Goal: Book appointment/travel/reservation

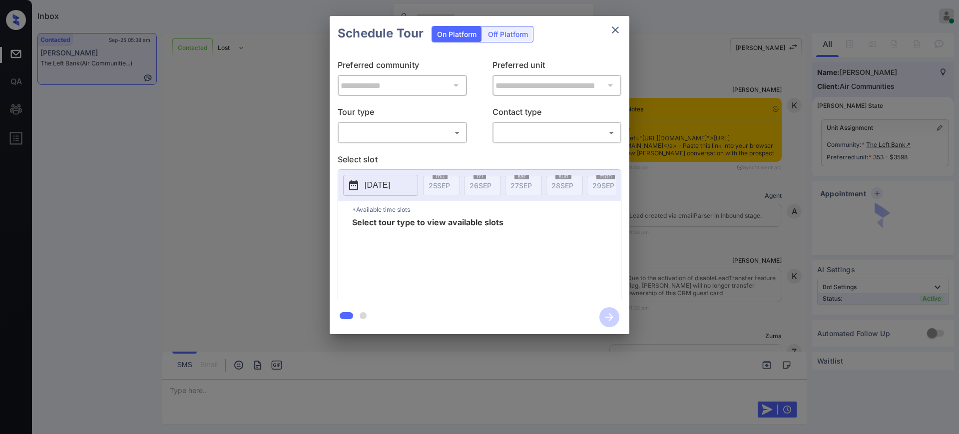
click at [407, 131] on body "Inbox Ajay Kumar Online Set yourself offline Set yourself on break Profile Swit…" at bounding box center [479, 217] width 959 height 434
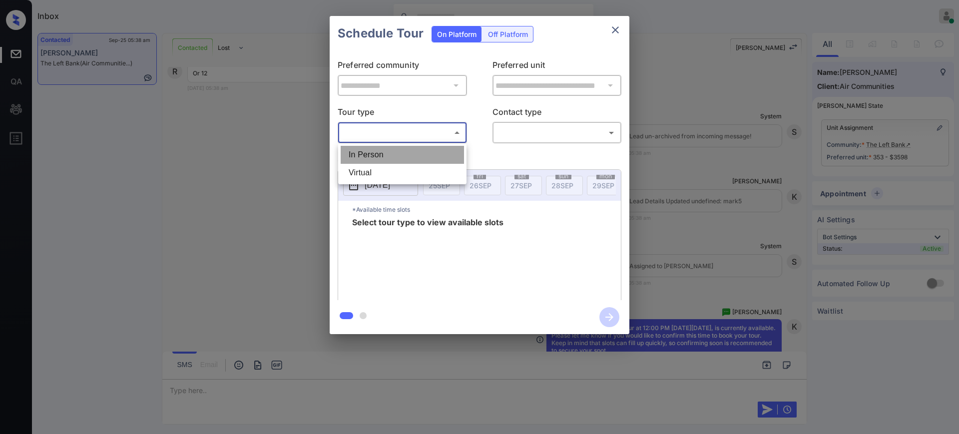
click at [387, 154] on li "In Person" at bounding box center [402, 155] width 123 height 18
type input "********"
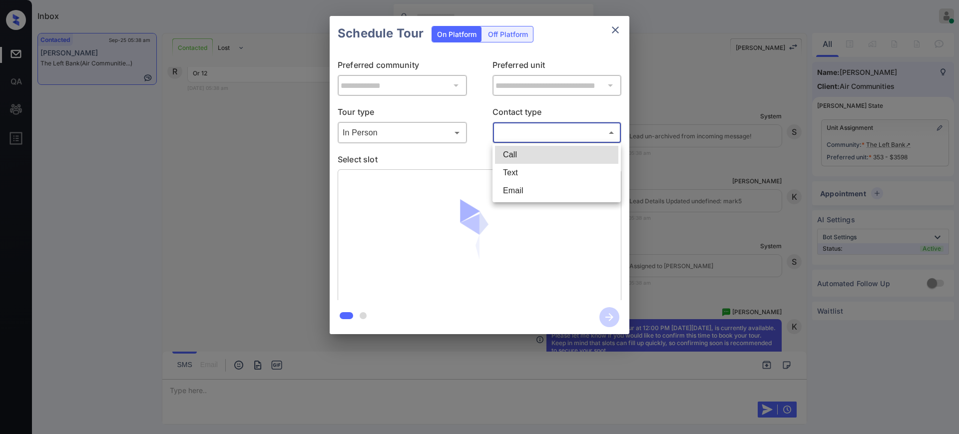
drag, startPoint x: 500, startPoint y: 133, endPoint x: 516, endPoint y: 143, distance: 18.9
click at [505, 131] on body "Inbox Ajay Kumar Online Set yourself offline Set yourself on break Profile Swit…" at bounding box center [479, 217] width 959 height 434
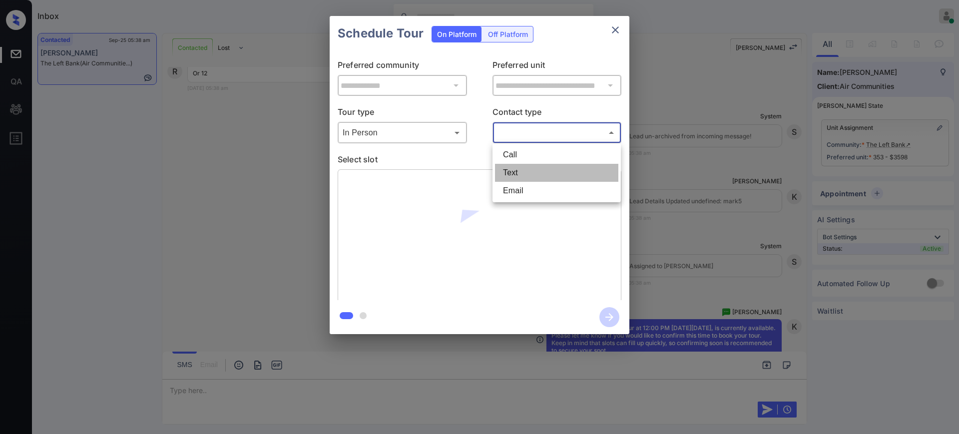
click at [516, 172] on li "Text" at bounding box center [556, 173] width 123 height 18
type input "****"
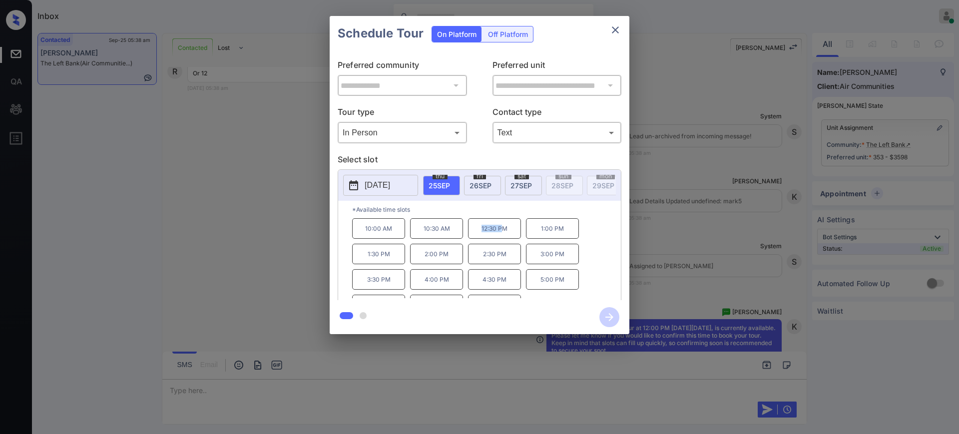
drag, startPoint x: 475, startPoint y: 237, endPoint x: 509, endPoint y: 237, distance: 33.5
type textarea "********"
click at [507, 237] on p "12:30 PM" at bounding box center [494, 228] width 53 height 20
copy p "12:30 PM"
click at [622, 31] on button "close" at bounding box center [616, 30] width 20 height 20
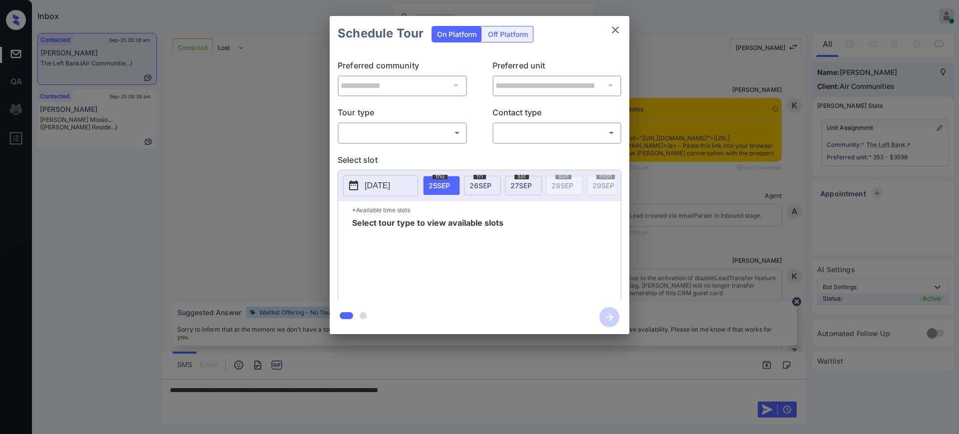
scroll to position [1893, 0]
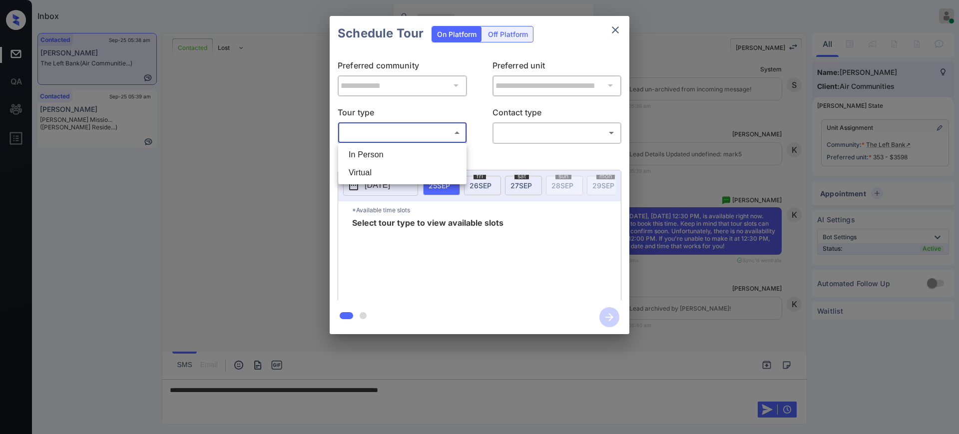
click at [422, 140] on body "Inbox Ajay Kumar Online Set yourself offline Set yourself on break Profile Swit…" at bounding box center [479, 217] width 959 height 434
click at [384, 151] on li "In Person" at bounding box center [402, 155] width 123 height 18
type input "********"
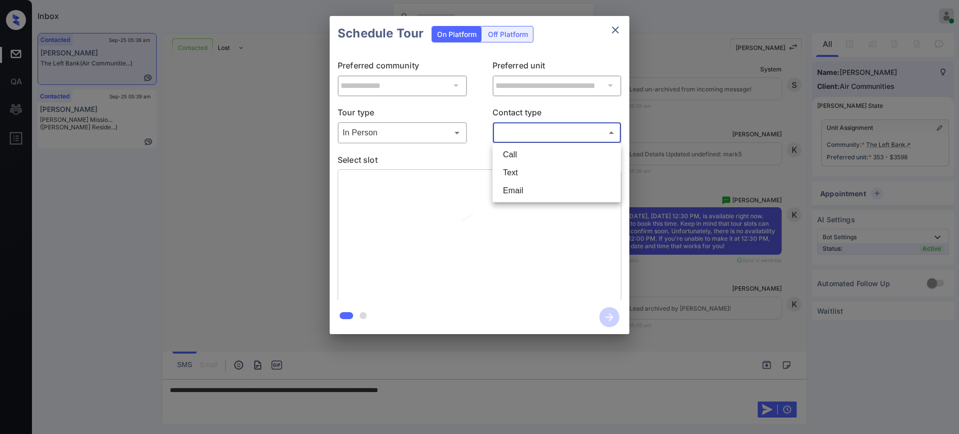
click at [528, 133] on body "Inbox Ajay Kumar Online Set yourself offline Set yourself on break Profile Swit…" at bounding box center [479, 217] width 959 height 434
click at [518, 169] on li "Text" at bounding box center [556, 173] width 123 height 18
type input "****"
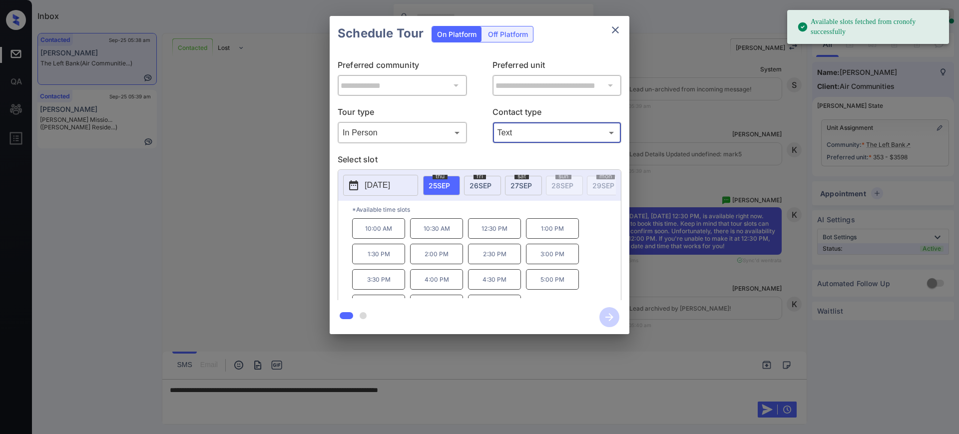
click at [481, 234] on p "12:30 PM" at bounding box center [494, 228] width 53 height 20
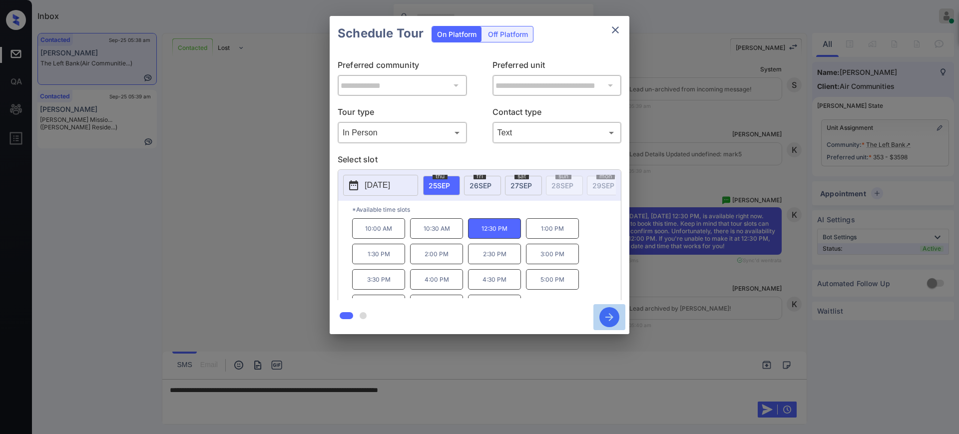
click at [607, 315] on icon "button" at bounding box center [610, 317] width 20 height 20
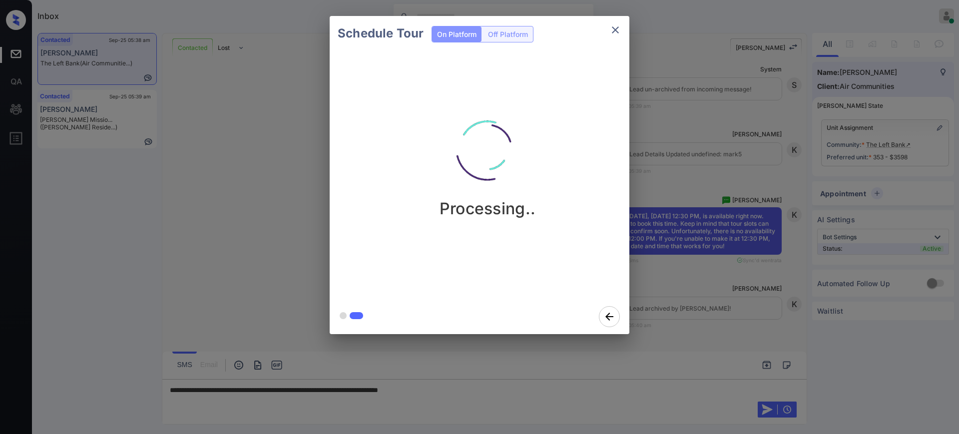
click at [681, 236] on div "Schedule Tour On Platform Off Platform Processing.." at bounding box center [479, 175] width 959 height 350
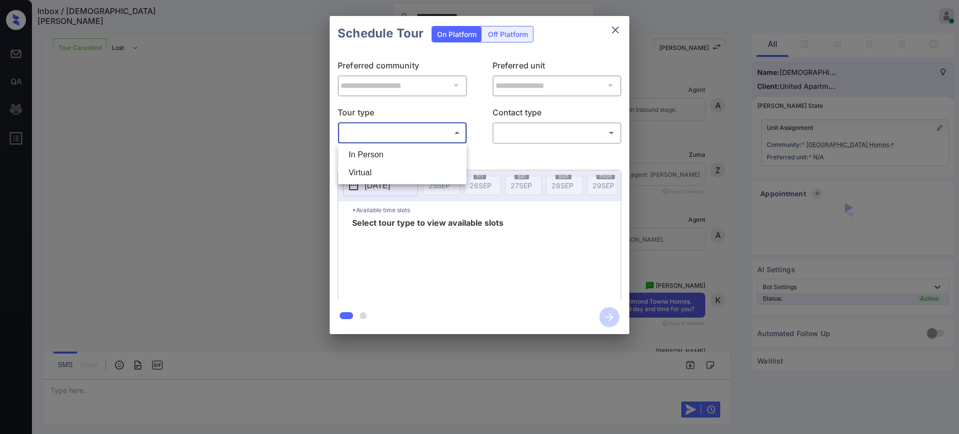
scroll to position [1461, 0]
click at [382, 151] on li "In Person" at bounding box center [402, 155] width 123 height 18
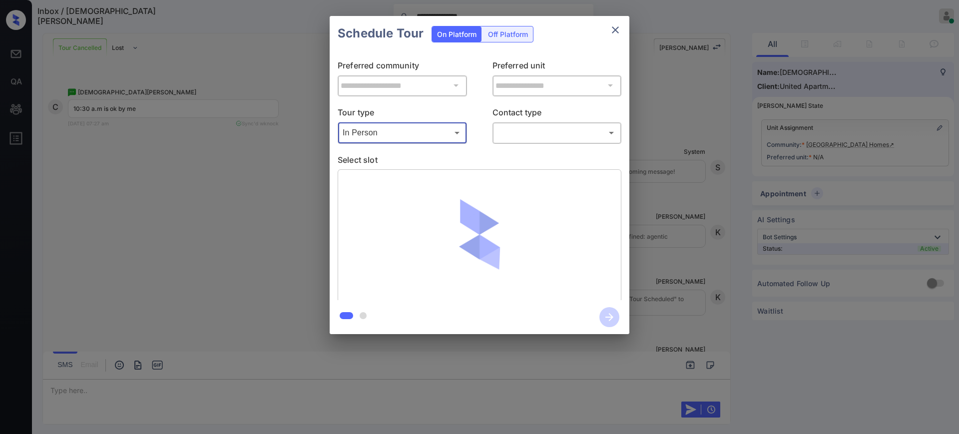
click at [391, 135] on body "**********" at bounding box center [479, 217] width 959 height 434
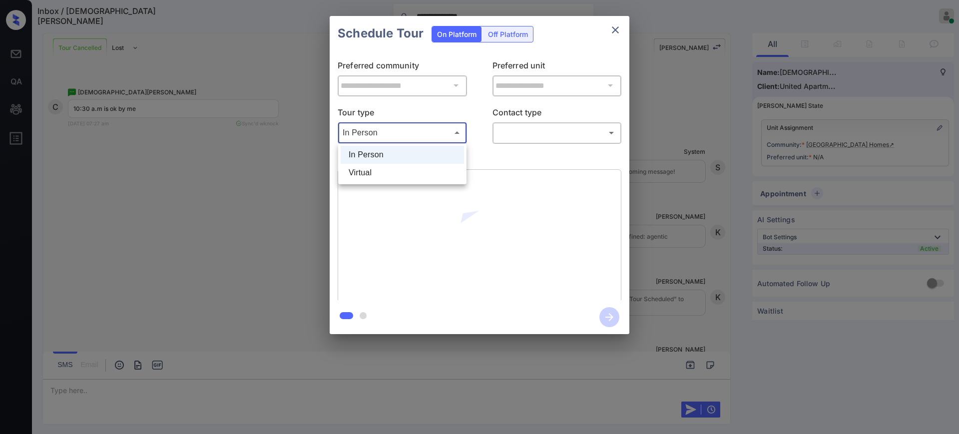
click at [375, 168] on li "Virtual" at bounding box center [402, 173] width 123 height 18
type input "*******"
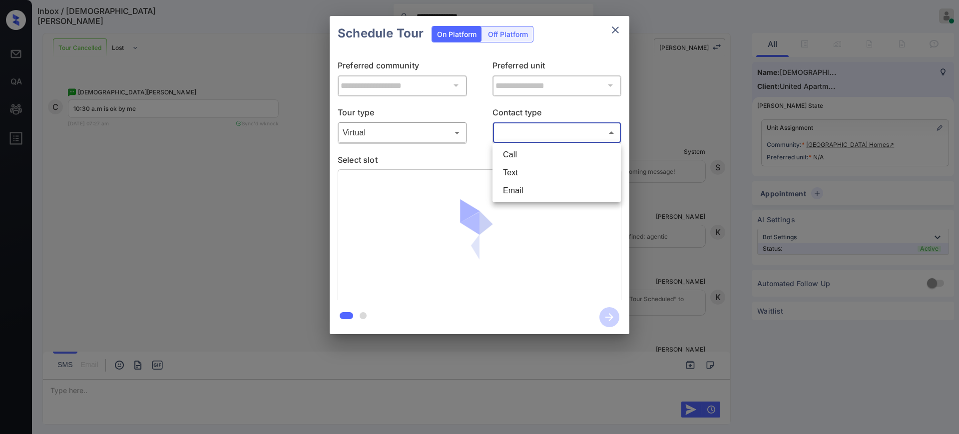
click at [509, 129] on body "**********" at bounding box center [479, 217] width 959 height 434
click at [511, 173] on li "Text" at bounding box center [556, 173] width 123 height 18
type input "****"
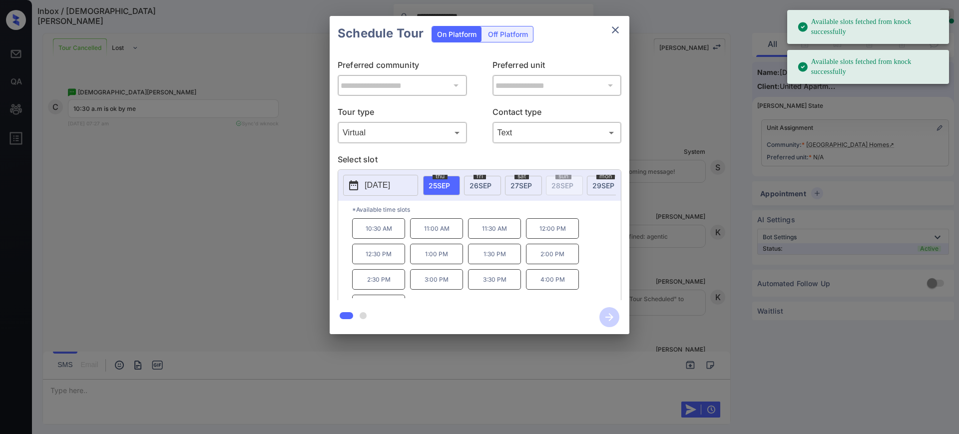
click at [443, 182] on span "25 SEP" at bounding box center [439, 185] width 21 height 8
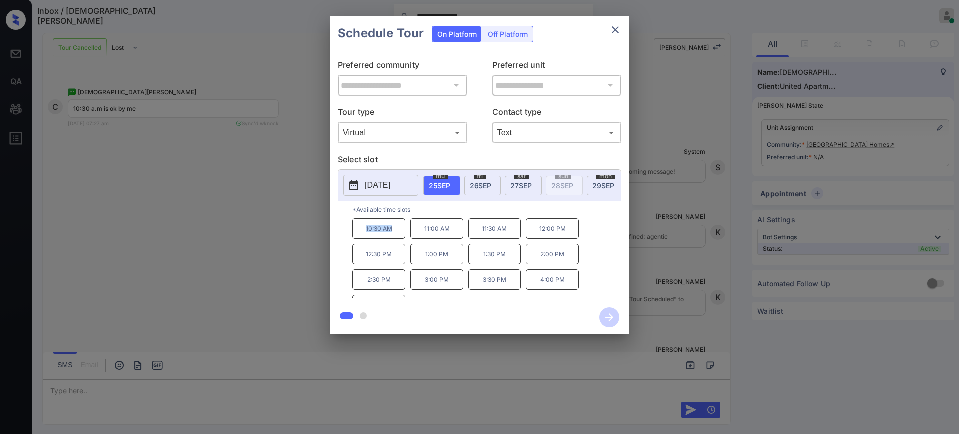
drag, startPoint x: 356, startPoint y: 234, endPoint x: 398, endPoint y: 236, distance: 42.5
click at [393, 236] on p "10:30 AM" at bounding box center [378, 228] width 53 height 20
copy p "10:30 AM"
click at [618, 24] on icon "close" at bounding box center [616, 30] width 12 height 12
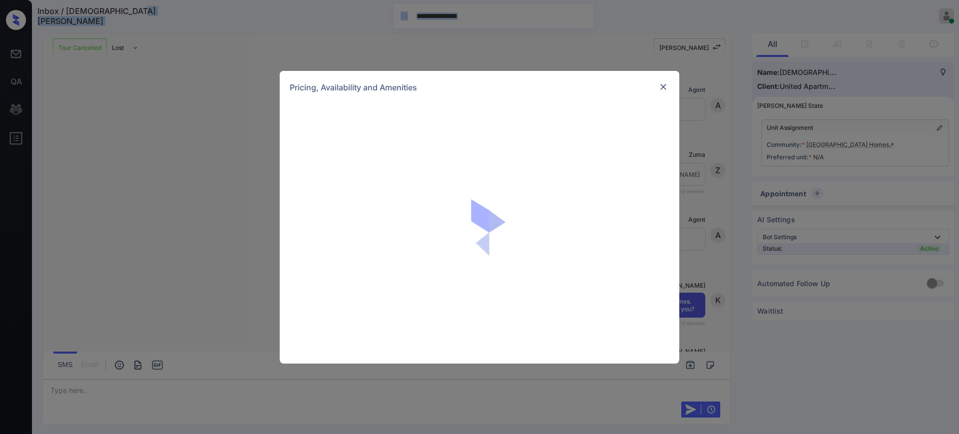
scroll to position [1399, 0]
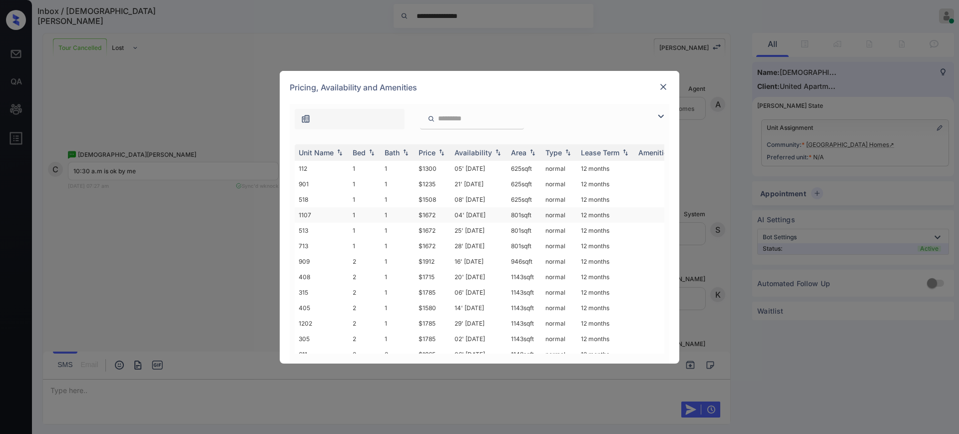
click at [414, 210] on td "1" at bounding box center [398, 214] width 34 height 15
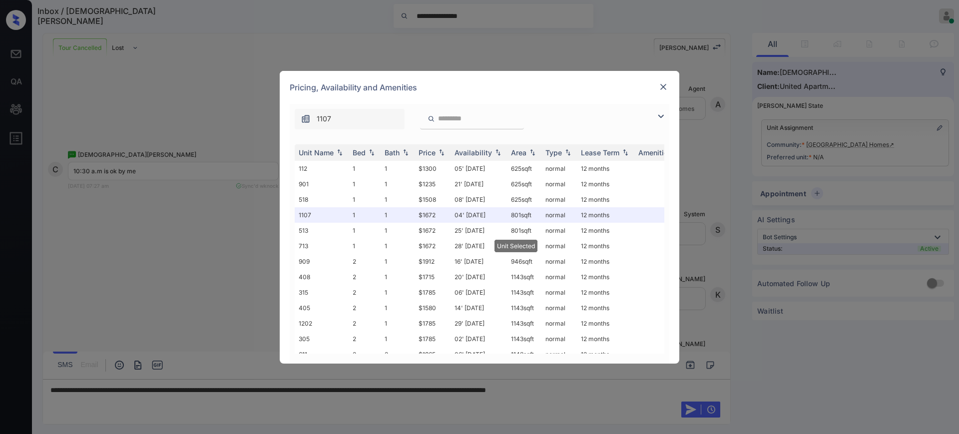
click at [663, 85] on img at bounding box center [663, 87] width 10 height 10
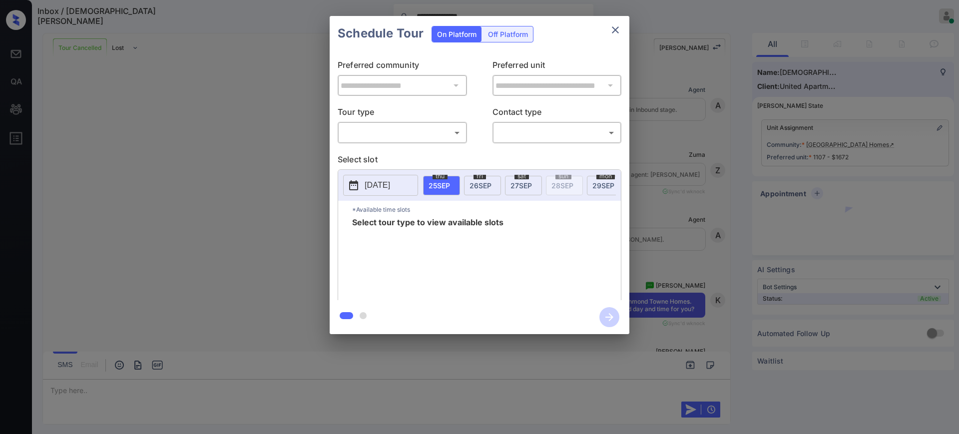
scroll to position [1278, 0]
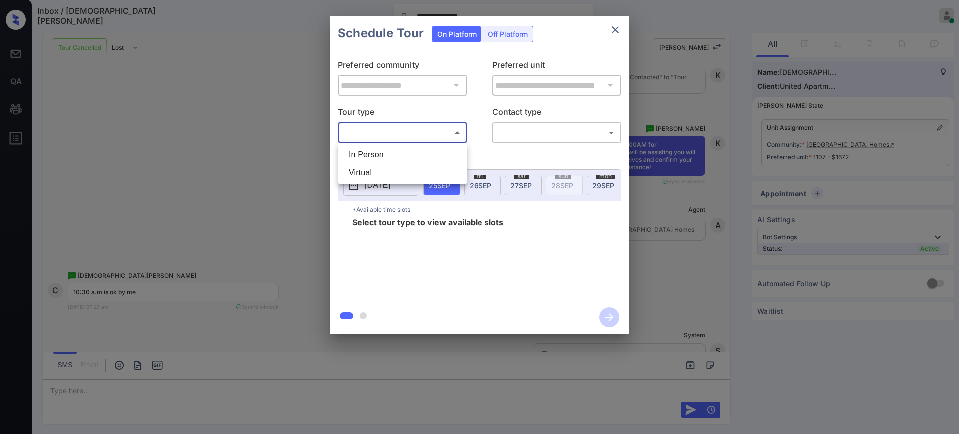
click at [407, 128] on body "**********" at bounding box center [479, 217] width 959 height 434
click at [367, 171] on li "Virtual" at bounding box center [402, 173] width 123 height 18
type input "*******"
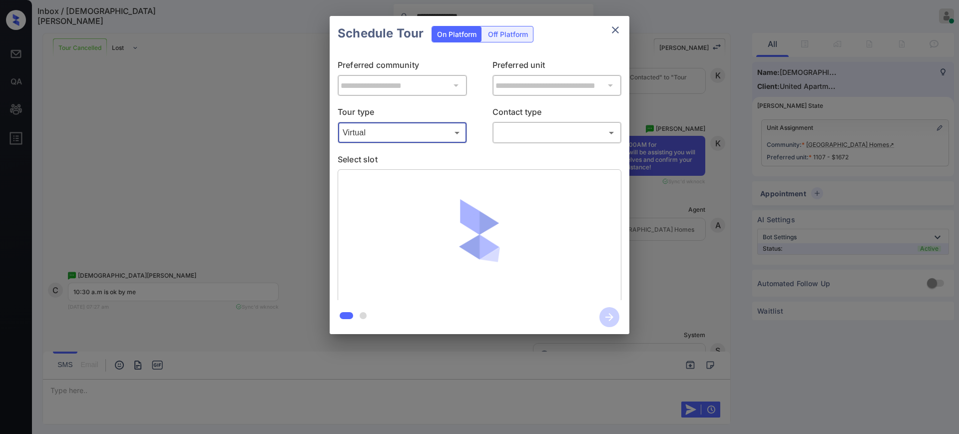
click at [539, 122] on div "​ ​" at bounding box center [557, 132] width 129 height 21
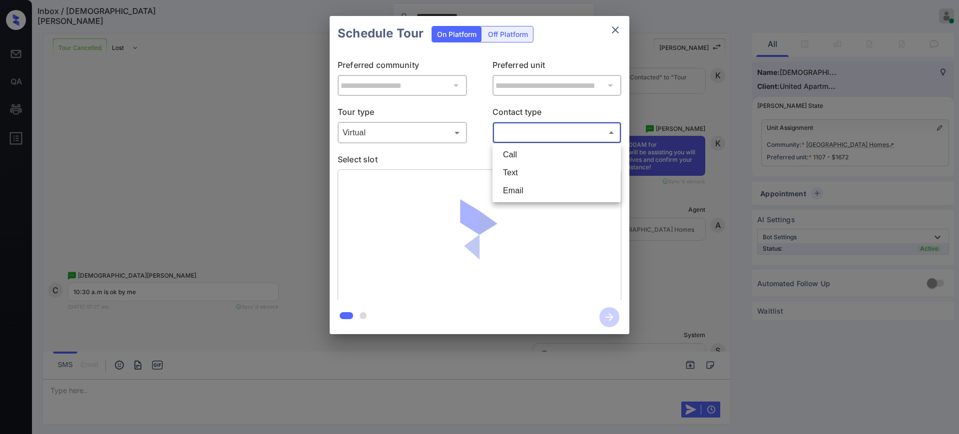
drag, startPoint x: 535, startPoint y: 126, endPoint x: 529, endPoint y: 143, distance: 17.7
click at [535, 127] on body "**********" at bounding box center [479, 217] width 959 height 434
click at [518, 166] on li "Text" at bounding box center [556, 173] width 123 height 18
type input "****"
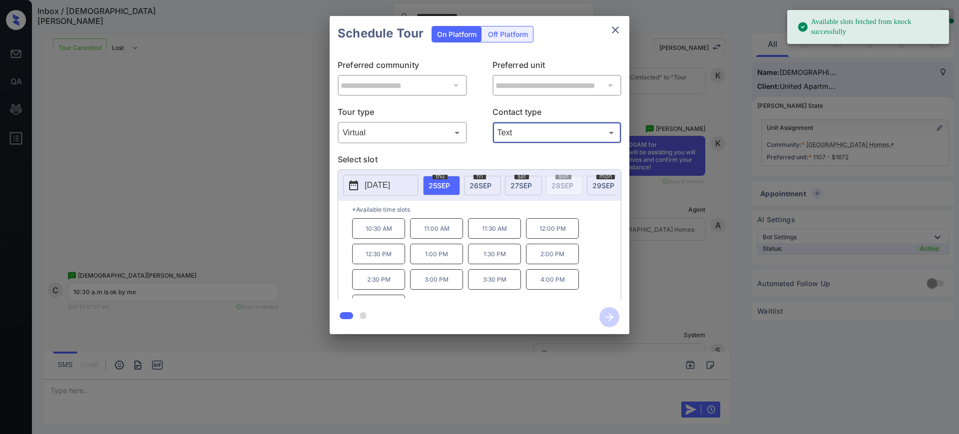
click at [443, 186] on span "25 SEP" at bounding box center [439, 185] width 21 height 8
click at [394, 233] on p "10:30 AM" at bounding box center [378, 228] width 53 height 20
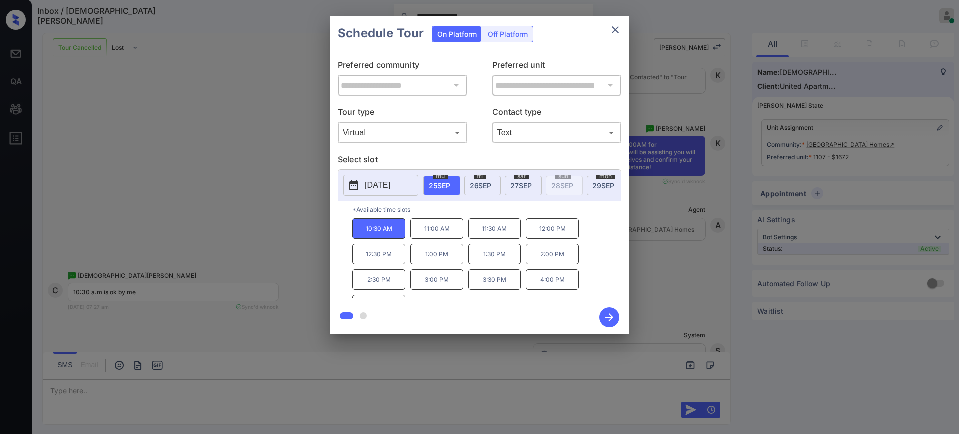
click at [613, 314] on icon "button" at bounding box center [610, 317] width 20 height 20
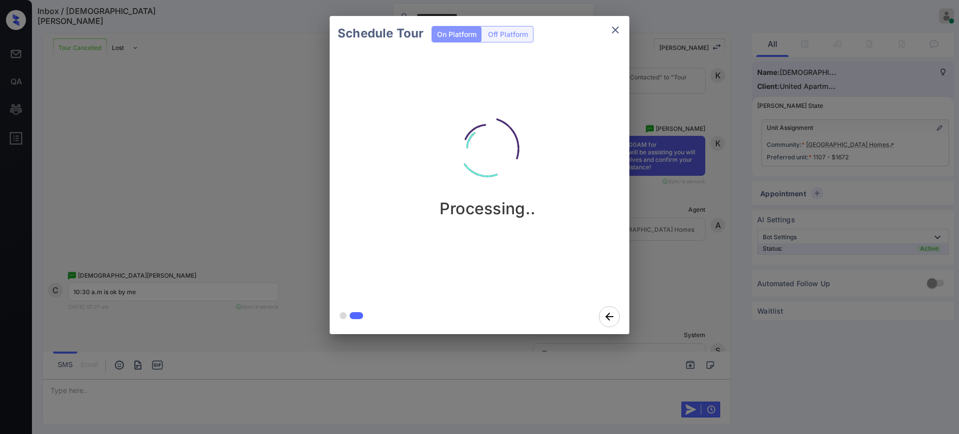
click at [658, 294] on div "Schedule Tour On Platform Off Platform Processing.." at bounding box center [479, 175] width 959 height 350
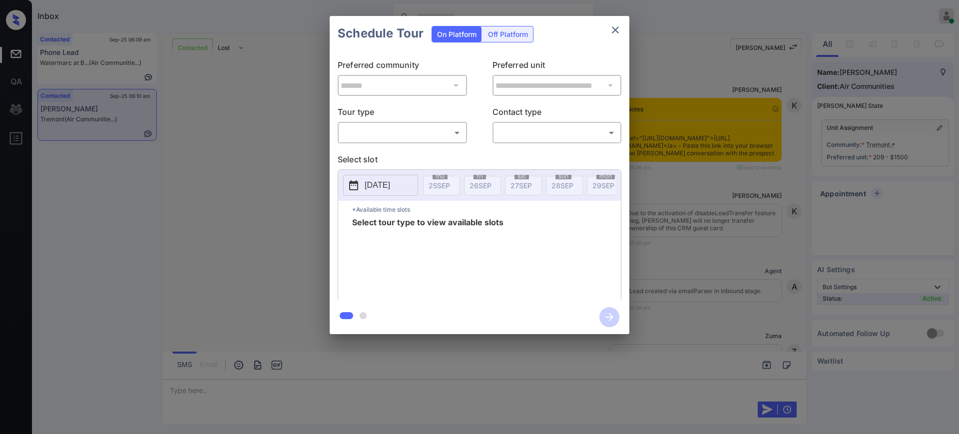
click at [383, 126] on body "Inbox [PERSON_NAME] Online Set yourself offline Set yourself on break Profile S…" at bounding box center [479, 217] width 959 height 434
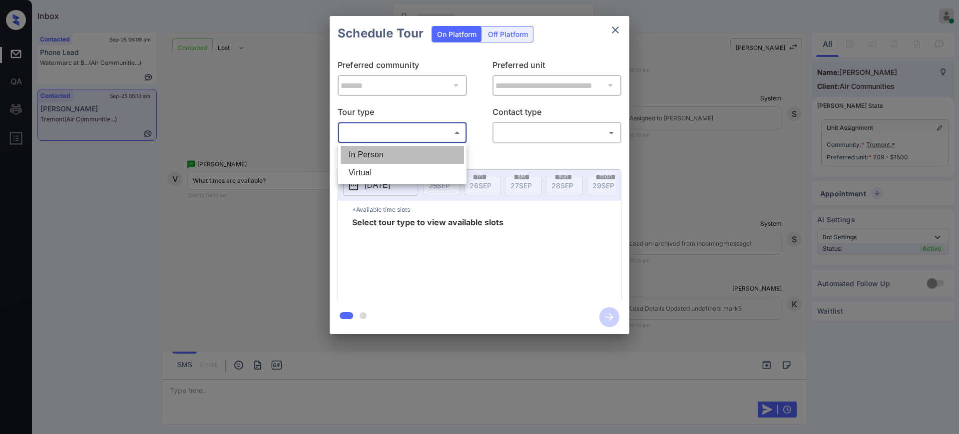
drag, startPoint x: 373, startPoint y: 151, endPoint x: 386, endPoint y: 151, distance: 12.5
click at [374, 150] on li "In Person" at bounding box center [402, 155] width 123 height 18
type input "********"
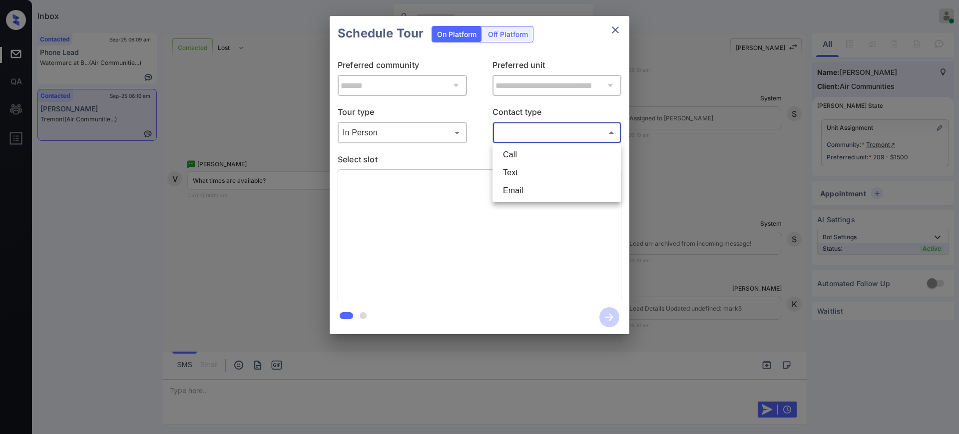
click at [523, 133] on body "Inbox Ajay Kumar Online Set yourself offline Set yourself on break Profile Swit…" at bounding box center [479, 217] width 959 height 434
click at [515, 167] on li "Text" at bounding box center [556, 173] width 123 height 18
type input "****"
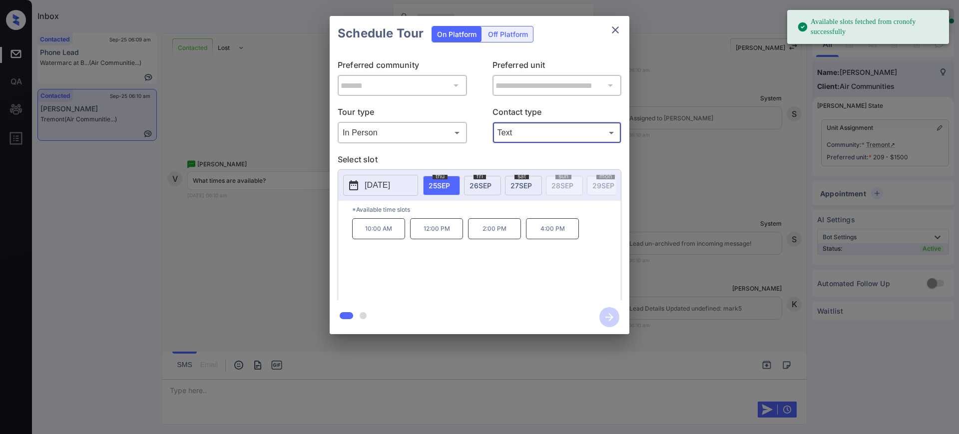
click at [390, 180] on p "[DATE]" at bounding box center [377, 185] width 25 height 12
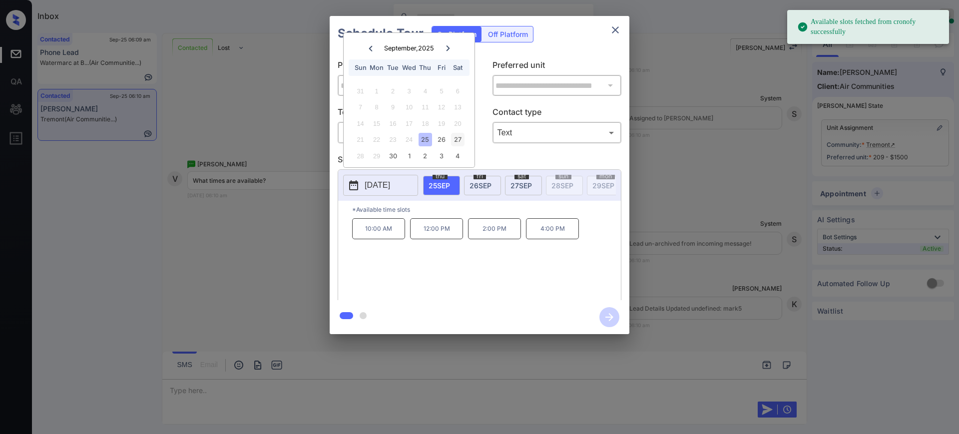
click at [456, 139] on div "27" at bounding box center [457, 139] width 13 height 13
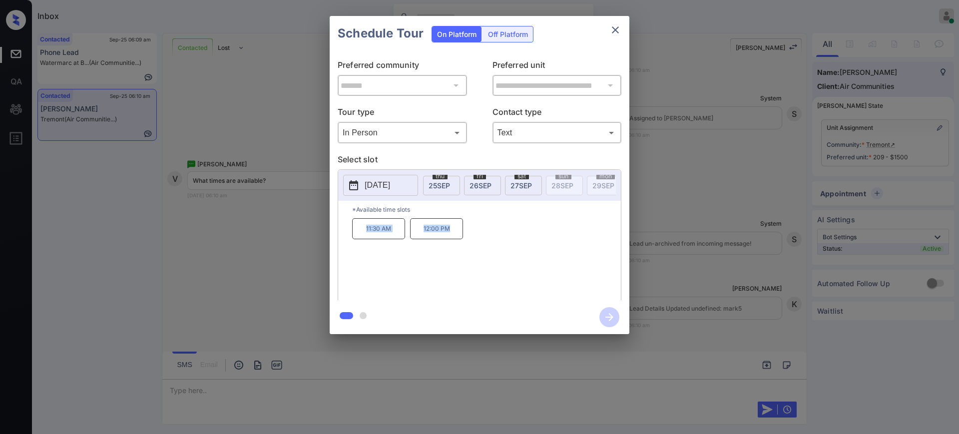
drag, startPoint x: 351, startPoint y: 237, endPoint x: 467, endPoint y: 239, distance: 116.4
click at [467, 239] on div "*Available time slots 11:30 AM 12:00 PM" at bounding box center [479, 252] width 283 height 102
copy div "11:30 AM 12:00 PM"
click at [617, 32] on icon "close" at bounding box center [616, 30] width 12 height 12
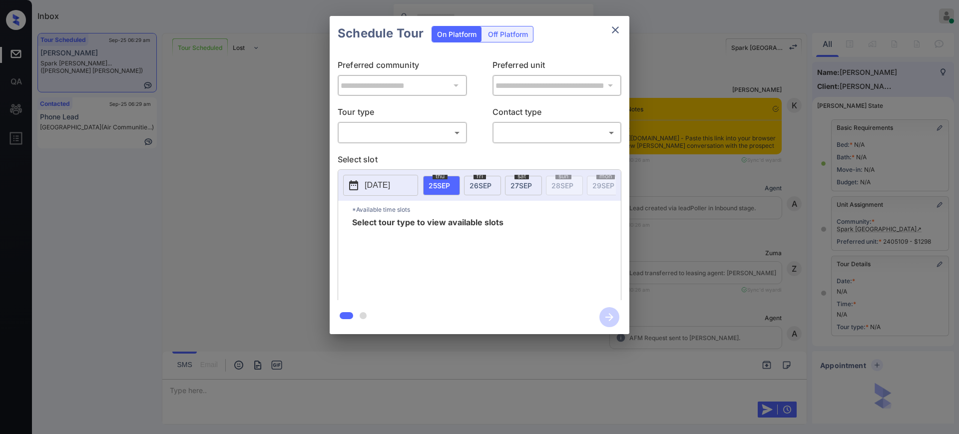
scroll to position [8092, 0]
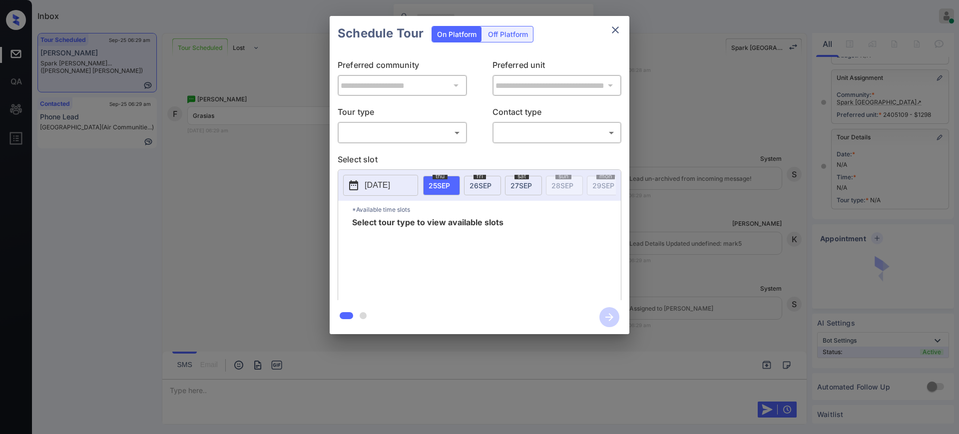
click at [394, 130] on body "Inbox [PERSON_NAME] Online Set yourself offline Set yourself on break Profile S…" at bounding box center [479, 217] width 959 height 434
click at [374, 156] on li "In Person" at bounding box center [402, 155] width 123 height 18
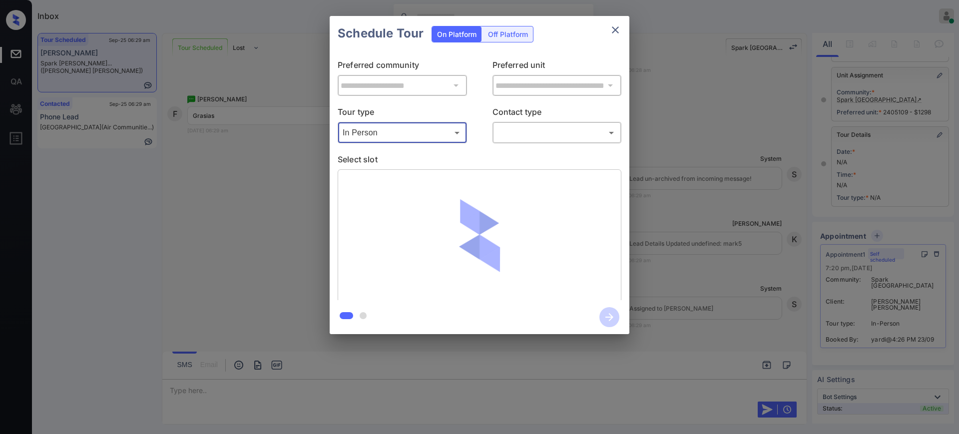
type input "********"
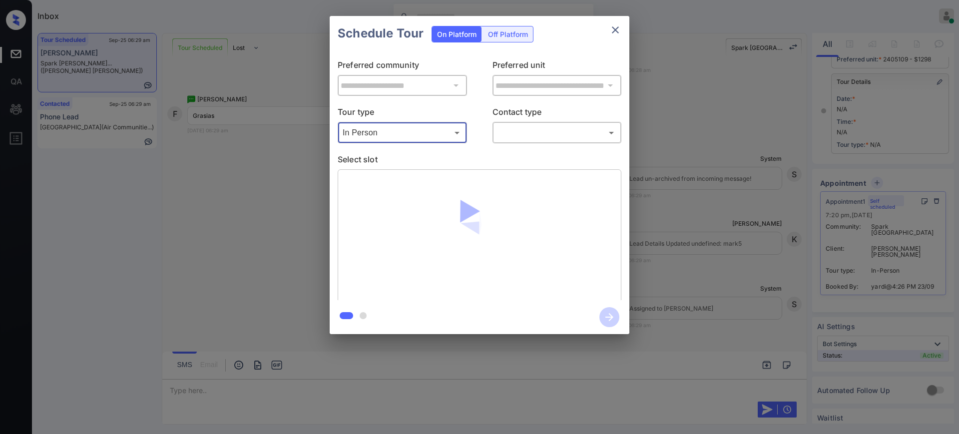
click at [514, 129] on body "Inbox [PERSON_NAME] Online Set yourself offline Set yourself on break Profile S…" at bounding box center [479, 217] width 959 height 434
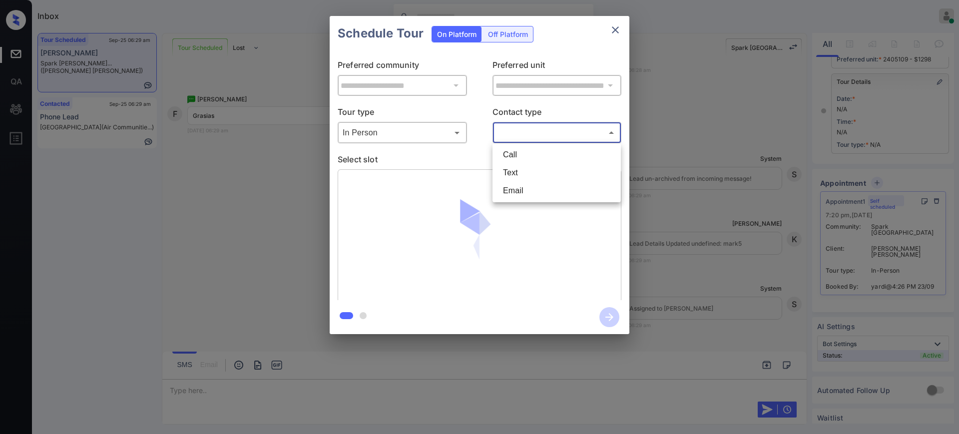
click at [511, 166] on li "Text" at bounding box center [556, 173] width 123 height 18
type input "****"
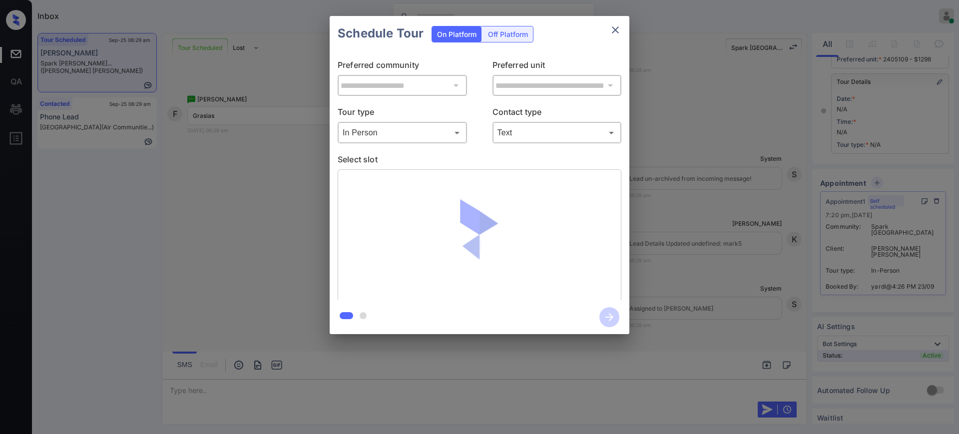
click at [713, 91] on div "**********" at bounding box center [479, 175] width 959 height 350
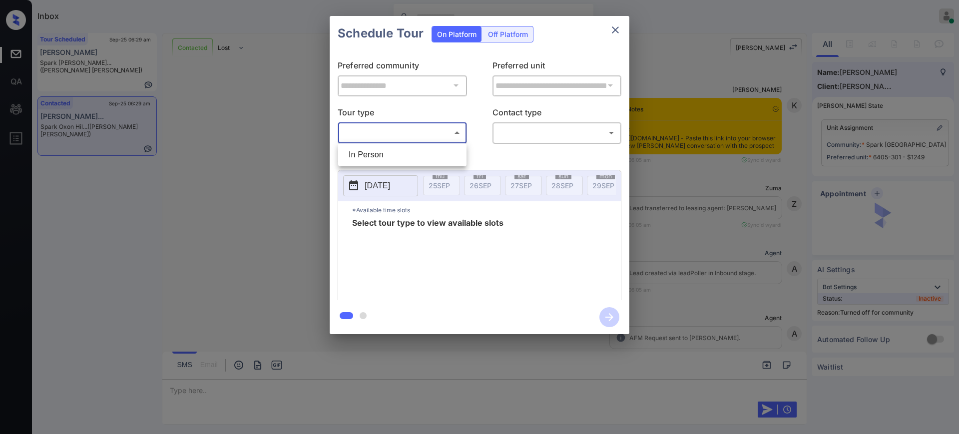
scroll to position [1246, 0]
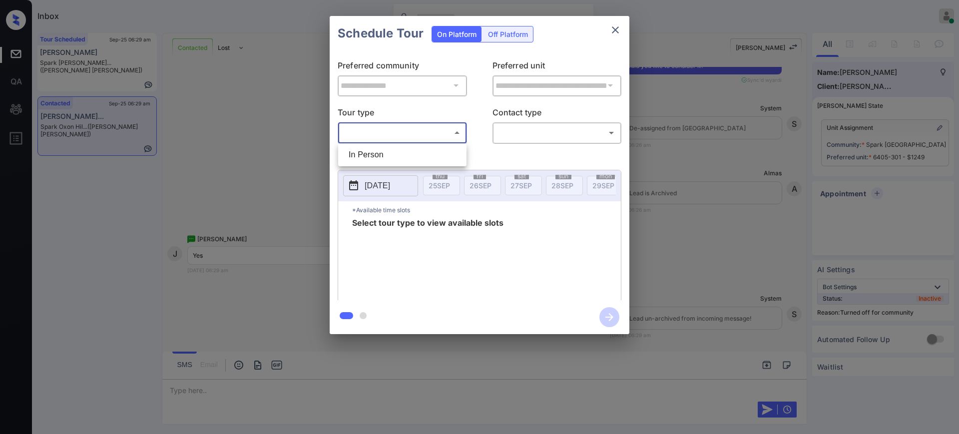
drag, startPoint x: 371, startPoint y: 144, endPoint x: 373, endPoint y: 150, distance: 5.7
click at [373, 148] on ul "In Person" at bounding box center [402, 154] width 128 height 23
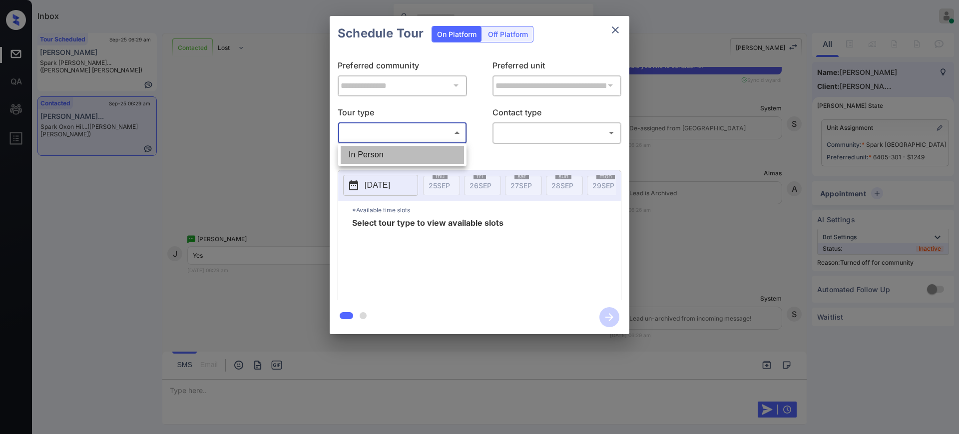
click at [374, 151] on li "In Person" at bounding box center [402, 155] width 123 height 18
type input "********"
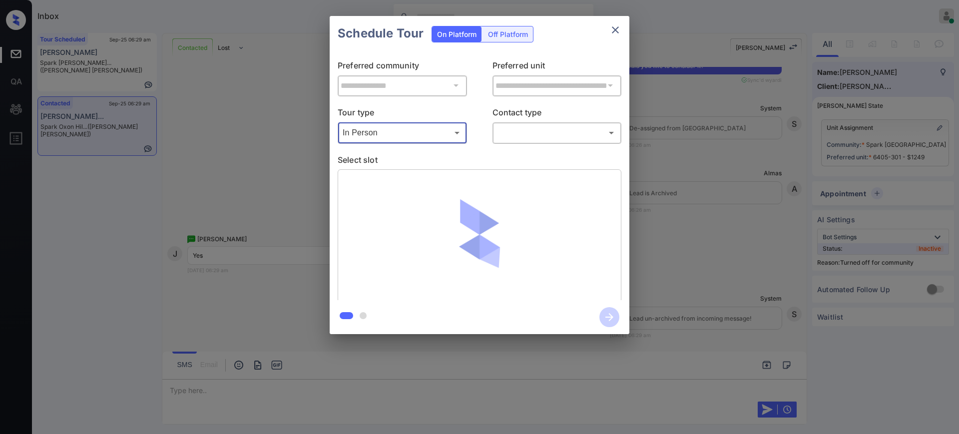
click at [507, 124] on body "Inbox Ajay Kumar Online Set yourself offline Set yourself on break Profile Swit…" at bounding box center [479, 217] width 959 height 434
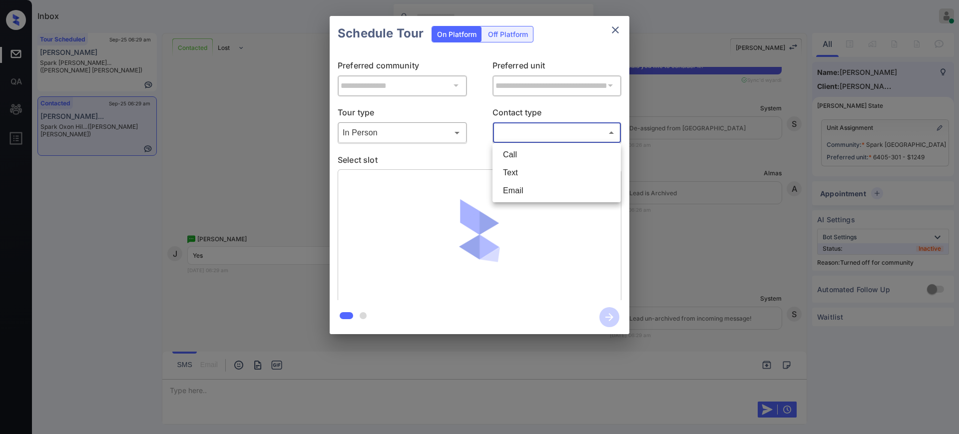
click at [511, 169] on li "Text" at bounding box center [556, 173] width 123 height 18
type input "****"
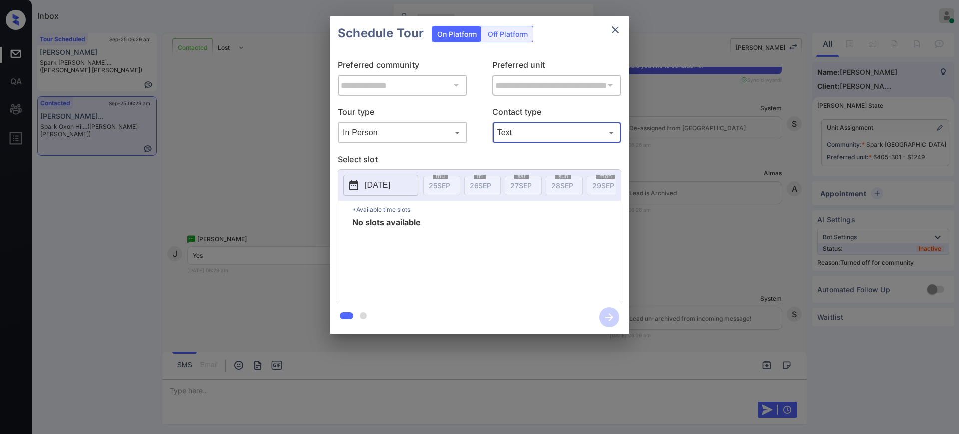
click at [390, 186] on p "[DATE]" at bounding box center [377, 185] width 25 height 12
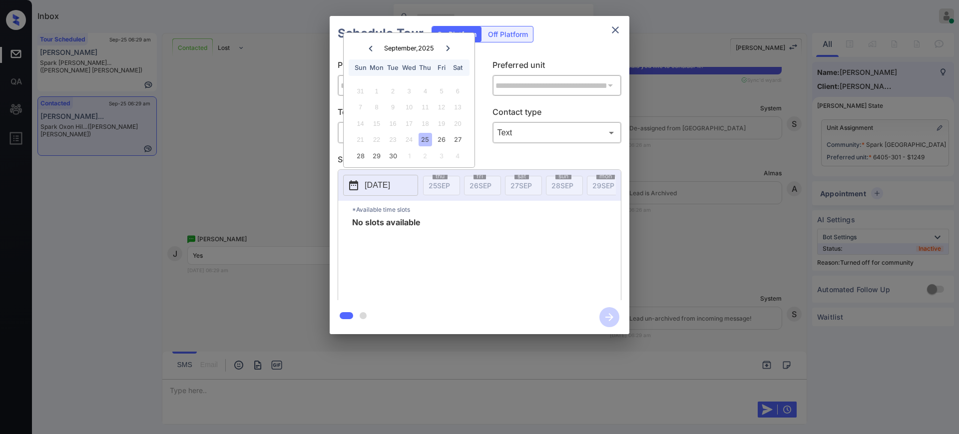
click at [467, 140] on div "21 22 23 24 25 26 27" at bounding box center [409, 140] width 124 height 16
click at [456, 139] on div "27" at bounding box center [457, 139] width 13 height 13
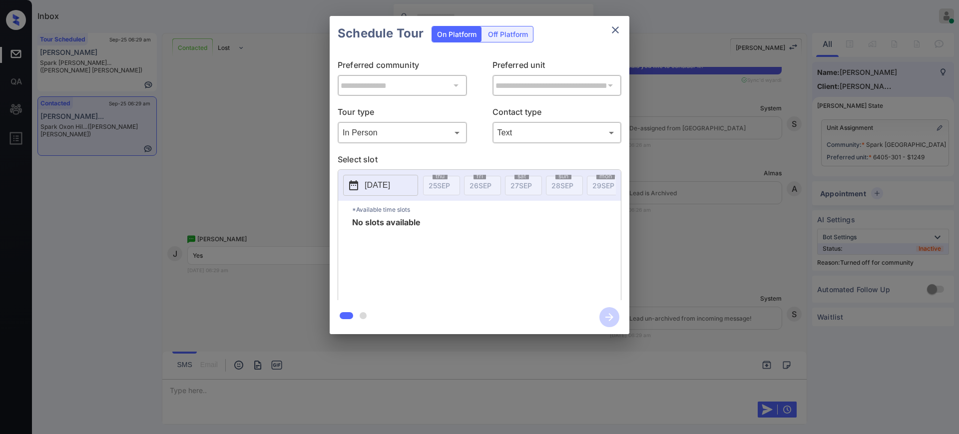
click at [714, 258] on div "**********" at bounding box center [479, 175] width 959 height 350
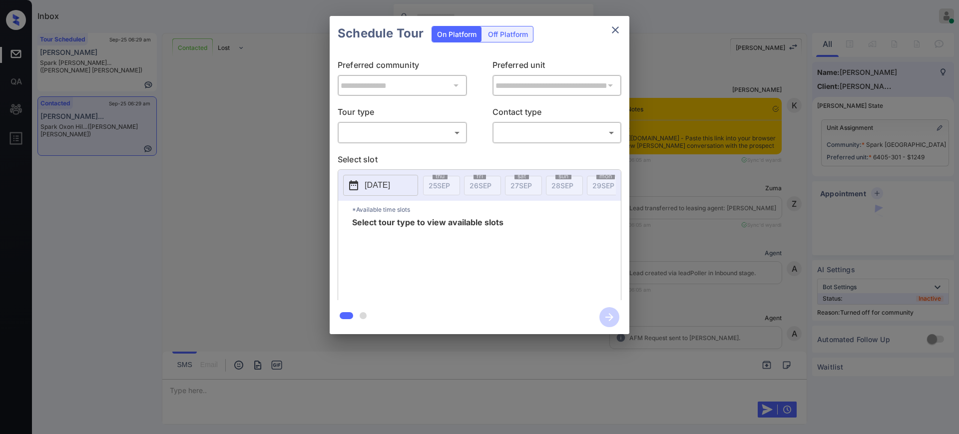
scroll to position [1438, 0]
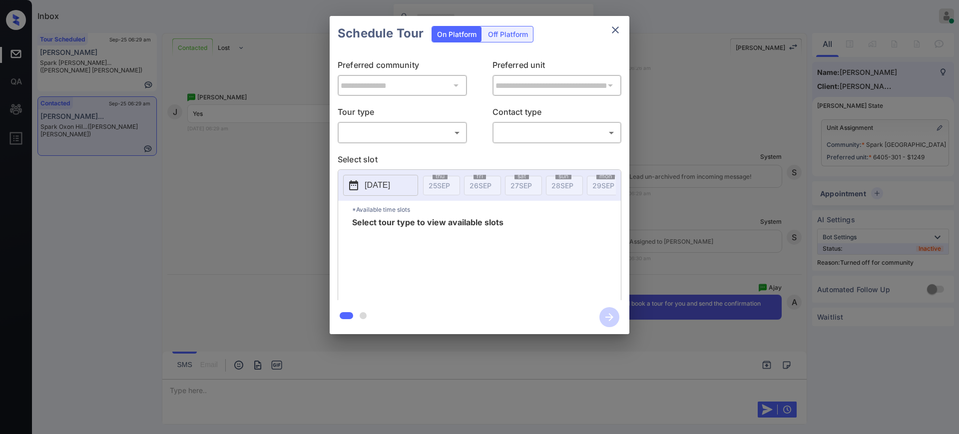
click at [411, 135] on body "Inbox Ajay Kumar Online Set yourself offline Set yourself on break Profile Swit…" at bounding box center [479, 217] width 959 height 434
click at [392, 152] on li "In Person" at bounding box center [402, 155] width 123 height 18
type input "********"
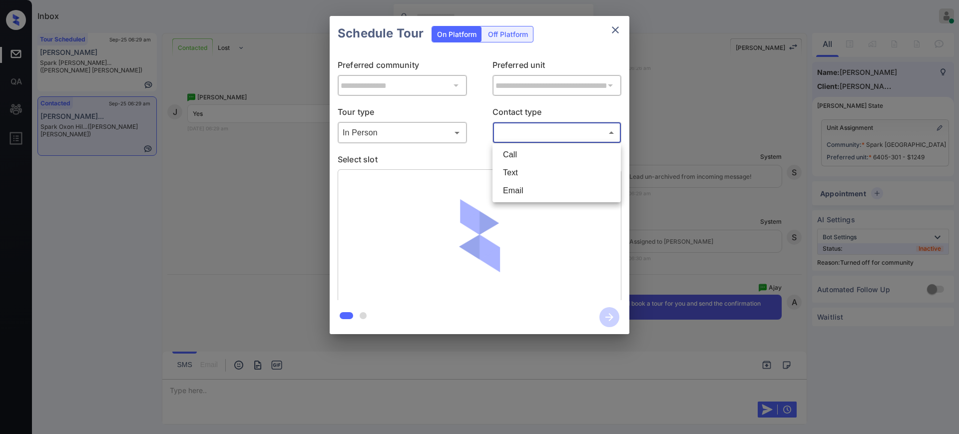
click at [508, 130] on body "Inbox Ajay Kumar Online Set yourself offline Set yourself on break Profile Swit…" at bounding box center [479, 217] width 959 height 434
click at [520, 169] on li "Text" at bounding box center [556, 173] width 123 height 18
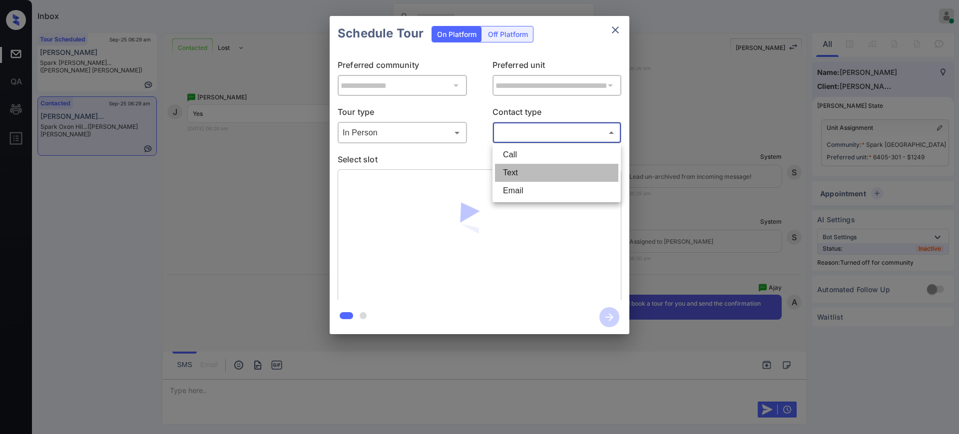
type input "****"
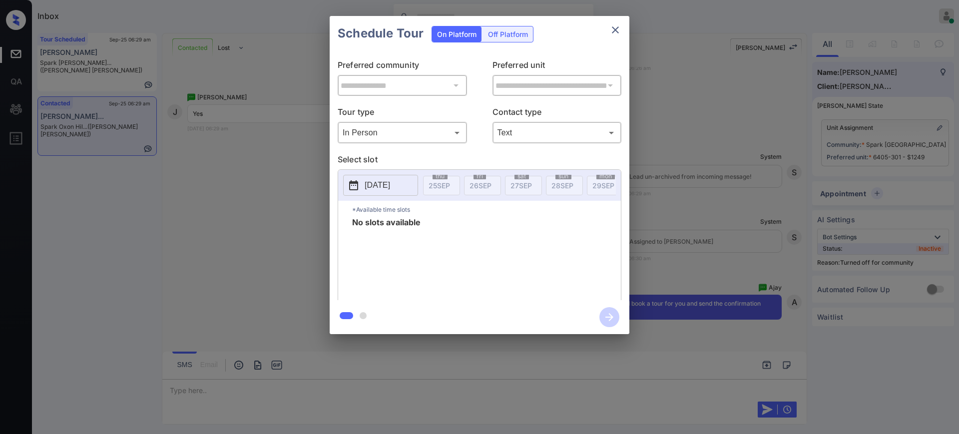
click at [389, 188] on p "[DATE]" at bounding box center [377, 185] width 25 height 12
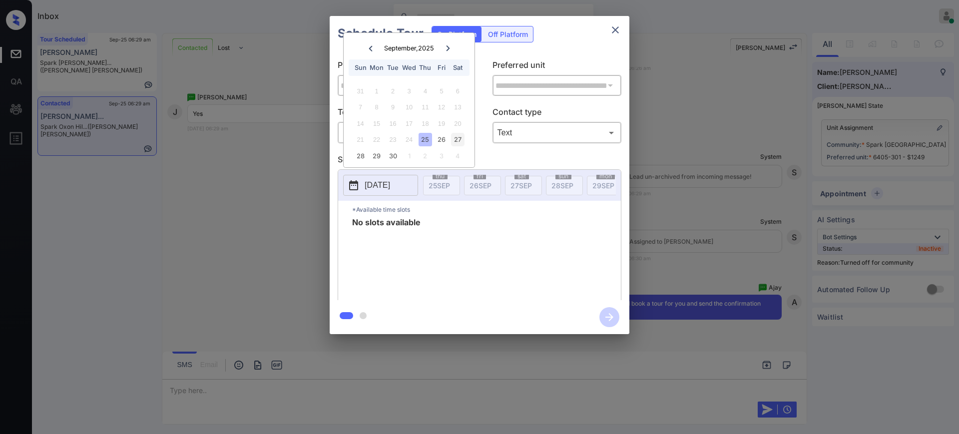
click at [456, 140] on div "27" at bounding box center [457, 139] width 13 height 13
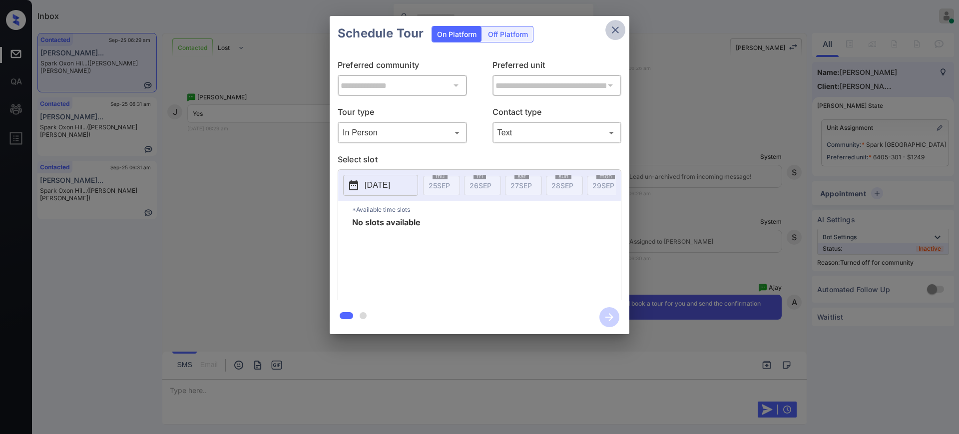
click at [617, 30] on icon "close" at bounding box center [615, 29] width 7 height 7
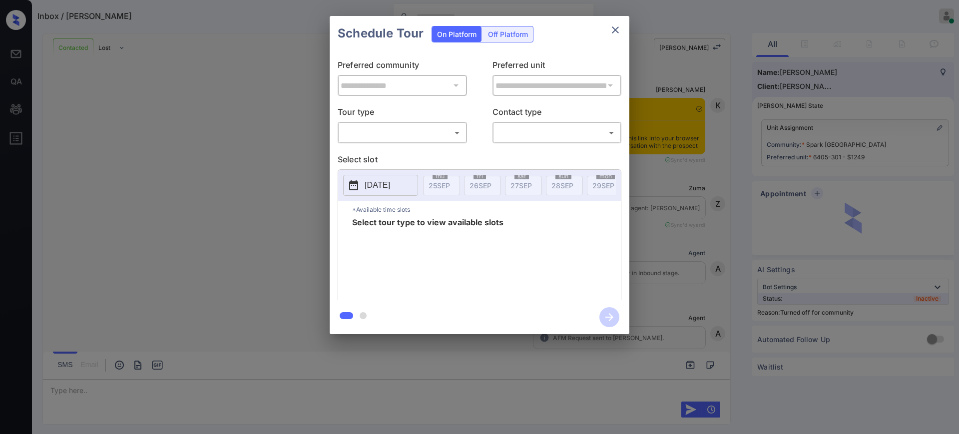
click at [380, 133] on body "Inbox / Jasmyn Williams Ajay Kumar Online Set yourself offline Set yourself on …" at bounding box center [479, 217] width 959 height 434
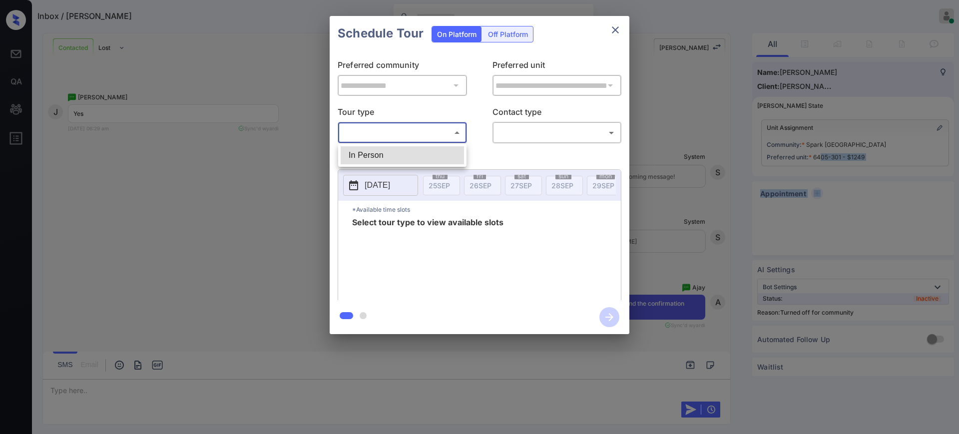
drag, startPoint x: 373, startPoint y: 151, endPoint x: 487, endPoint y: 139, distance: 115.1
click at [373, 151] on li "In Person" at bounding box center [402, 155] width 123 height 18
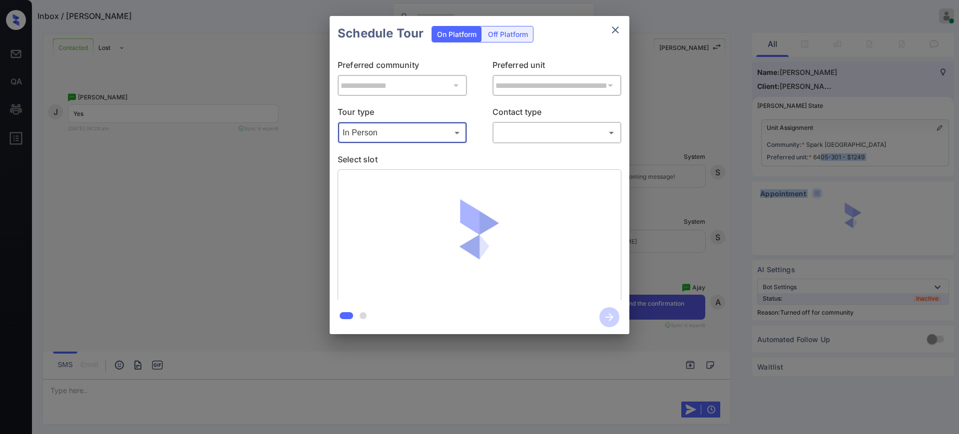
type input "********"
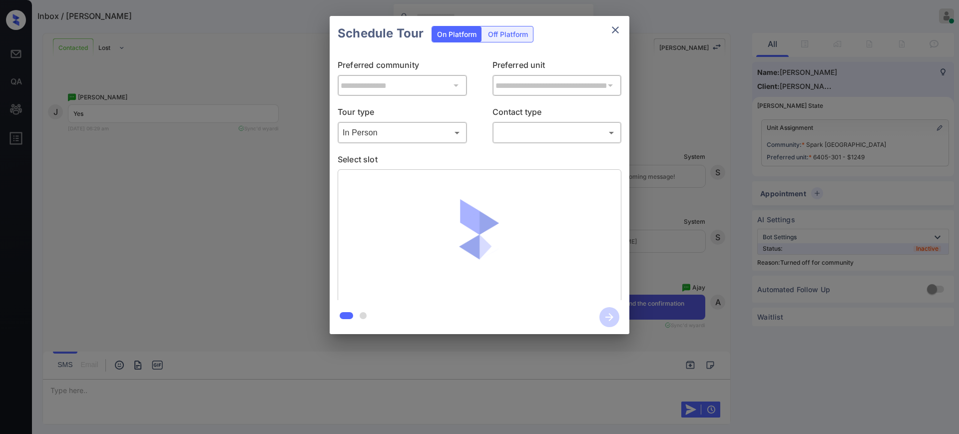
click at [515, 131] on body "Inbox / Jasmyn Williams Ajay Kumar Online Set yourself offline Set yourself on …" at bounding box center [479, 217] width 959 height 434
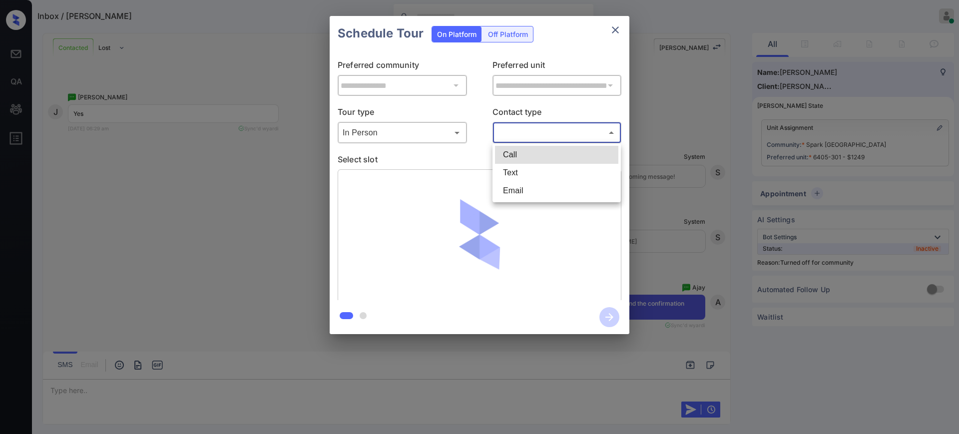
click at [514, 170] on li "Text" at bounding box center [556, 173] width 123 height 18
type input "****"
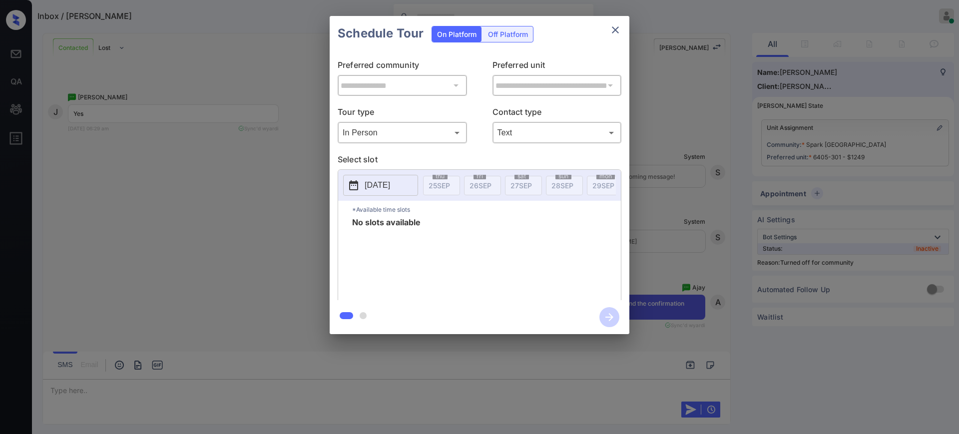
click at [390, 185] on p "[DATE]" at bounding box center [377, 185] width 25 height 12
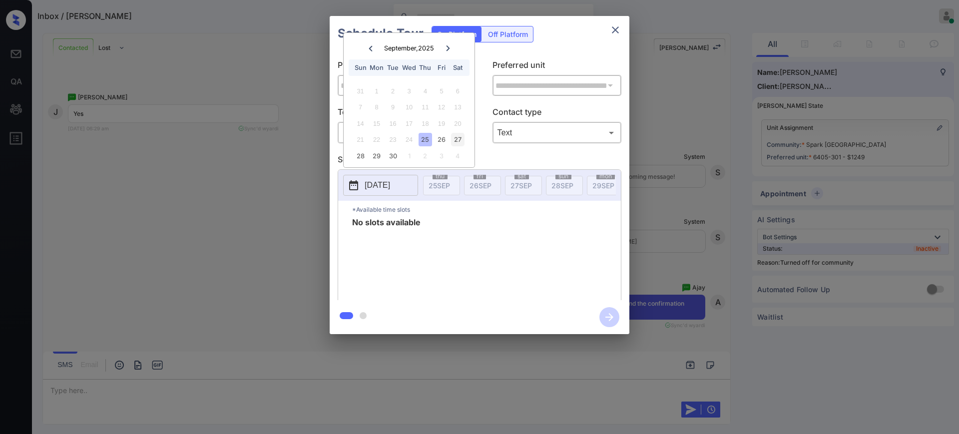
click at [455, 141] on div "27" at bounding box center [457, 139] width 13 height 13
click at [612, 35] on icon "close" at bounding box center [616, 30] width 12 height 12
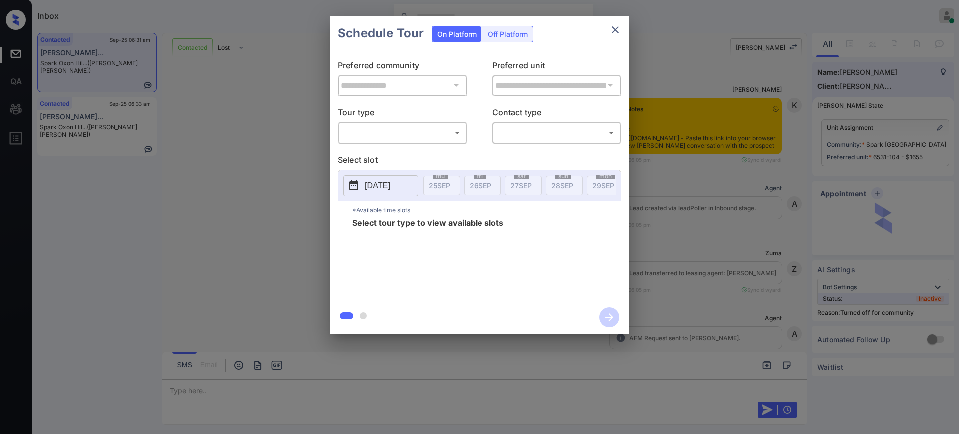
scroll to position [1342, 0]
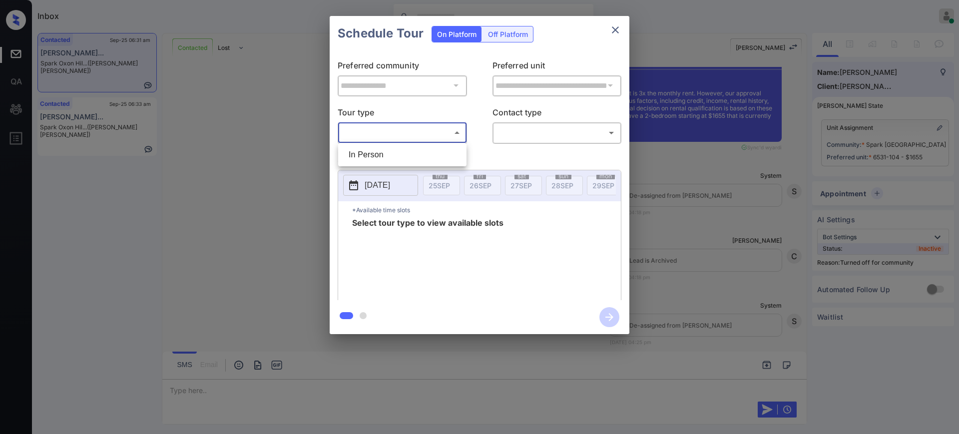
click at [399, 127] on body "Inbox [PERSON_NAME] Online Set yourself offline Set yourself on break Profile S…" at bounding box center [479, 217] width 959 height 434
drag, startPoint x: 387, startPoint y: 153, endPoint x: 397, endPoint y: 155, distance: 9.6
click at [387, 154] on li "In Person" at bounding box center [402, 155] width 123 height 18
type input "********"
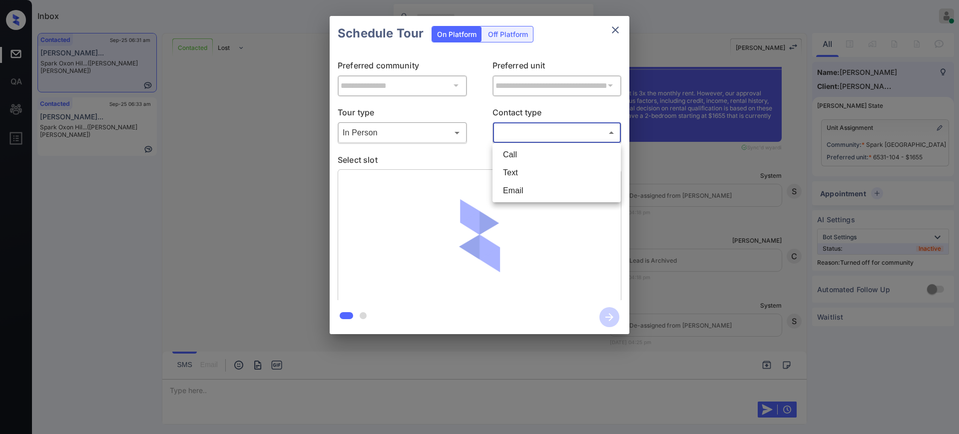
click at [513, 137] on body "Inbox [PERSON_NAME] Online Set yourself offline Set yourself on break Profile S…" at bounding box center [479, 217] width 959 height 434
click at [513, 169] on li "Text" at bounding box center [556, 173] width 123 height 18
type input "****"
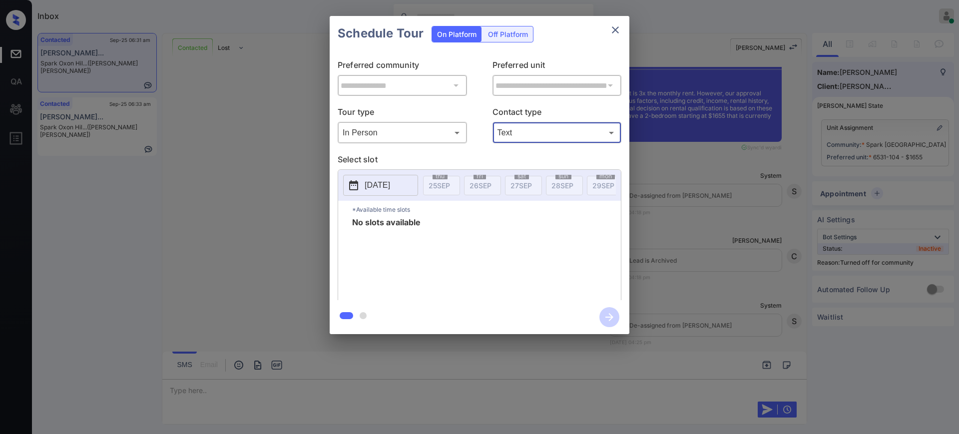
click at [387, 185] on p "[DATE]" at bounding box center [377, 185] width 25 height 12
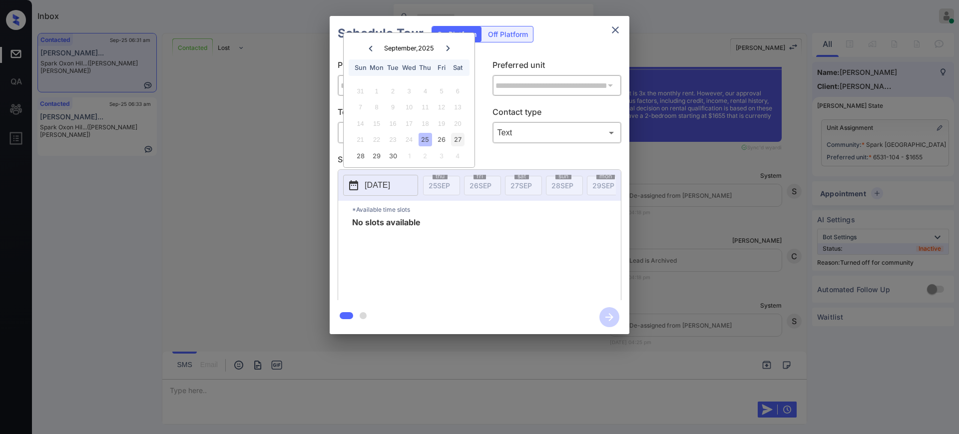
click at [460, 137] on div "27" at bounding box center [457, 139] width 13 height 13
click at [671, 307] on div "**********" at bounding box center [479, 175] width 959 height 350
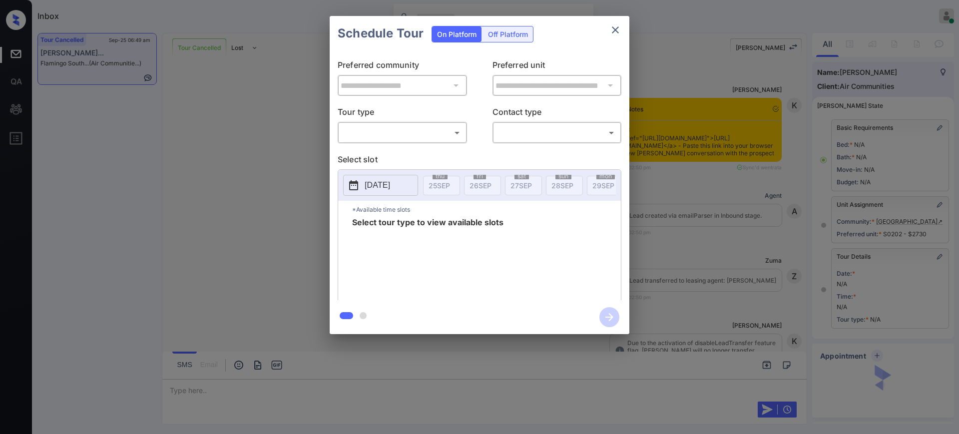
scroll to position [76, 0]
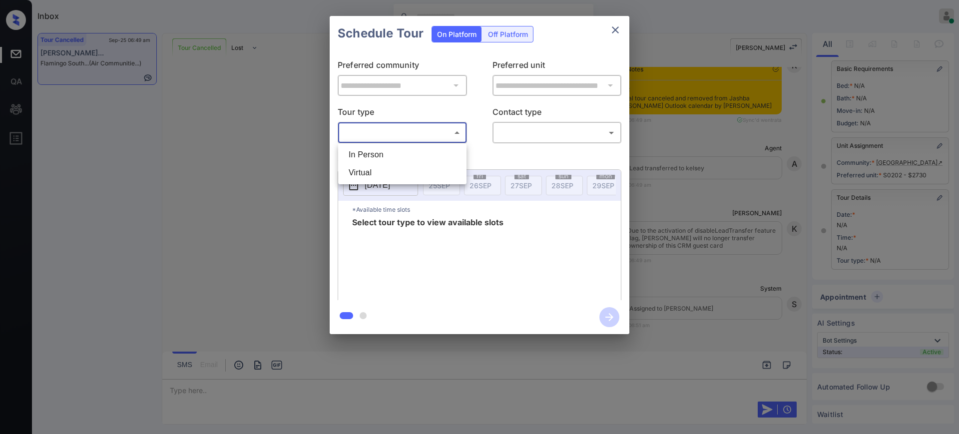
drag, startPoint x: 355, startPoint y: 131, endPoint x: 372, endPoint y: 158, distance: 32.2
click at [357, 134] on body "Inbox Ajay Kumar Online Set yourself offline Set yourself on break Profile Swit…" at bounding box center [479, 217] width 959 height 434
drag, startPoint x: 373, startPoint y: 166, endPoint x: 447, endPoint y: 145, distance: 77.0
click at [373, 168] on li "Virtual" at bounding box center [402, 173] width 123 height 18
type input "*******"
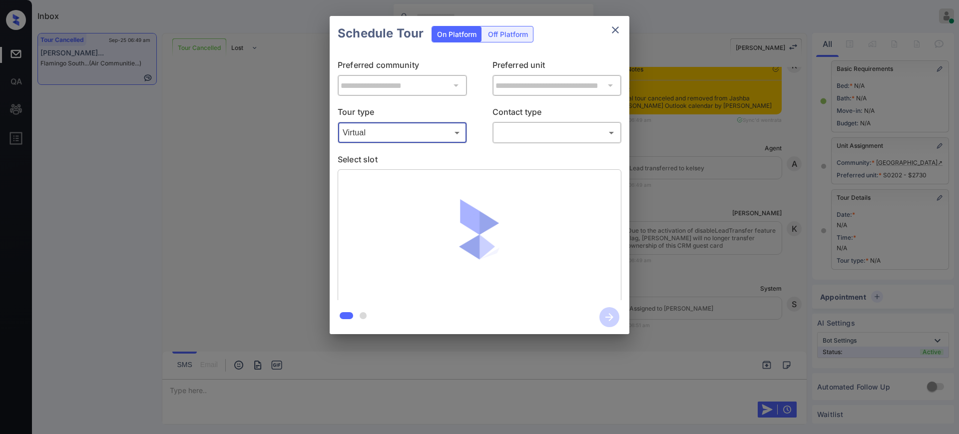
click at [517, 125] on body "Inbox Ajay Kumar Online Set yourself offline Set yourself on break Profile Swit…" at bounding box center [479, 217] width 959 height 434
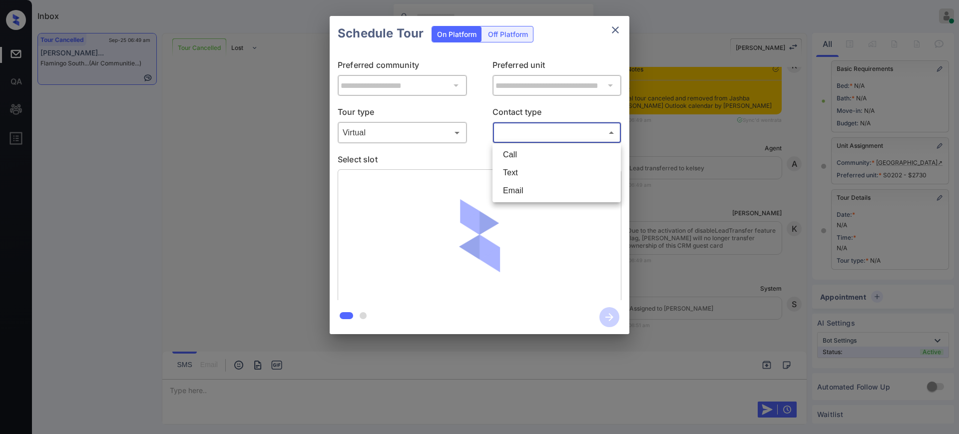
click at [512, 165] on li "Text" at bounding box center [556, 173] width 123 height 18
type input "****"
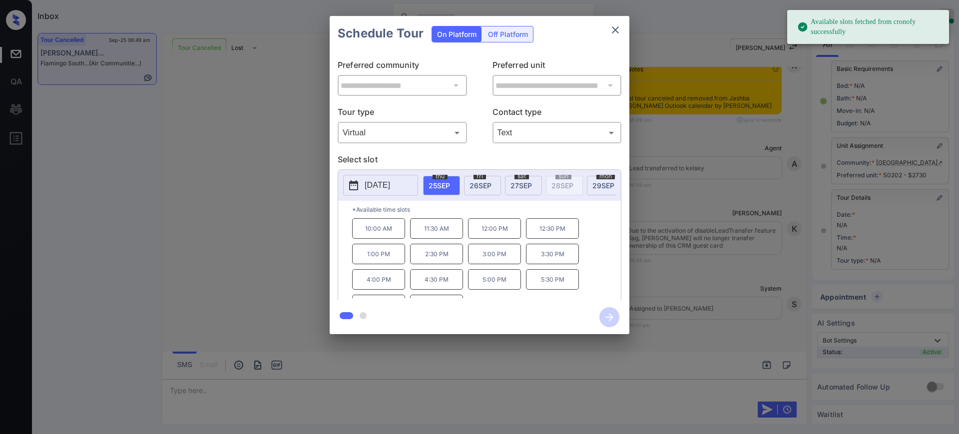
click at [445, 186] on span "25 SEP" at bounding box center [439, 185] width 21 height 8
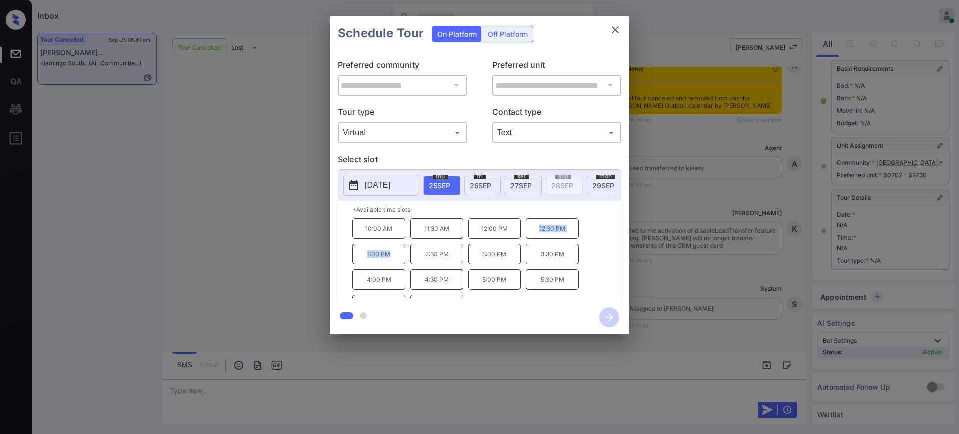
drag, startPoint x: 532, startPoint y: 234, endPoint x: 392, endPoint y: 263, distance: 142.8
click at [391, 263] on div "10:00 AM 11:30 AM 12:00 PM 12:30 PM 1:00 PM 2:30 PM 3:00 PM 3:30 PM 4:00 PM 4:3…" at bounding box center [486, 258] width 269 height 80
copy div "12:30 PM 1:00 PM"
click at [615, 28] on icon "close" at bounding box center [615, 29] width 7 height 7
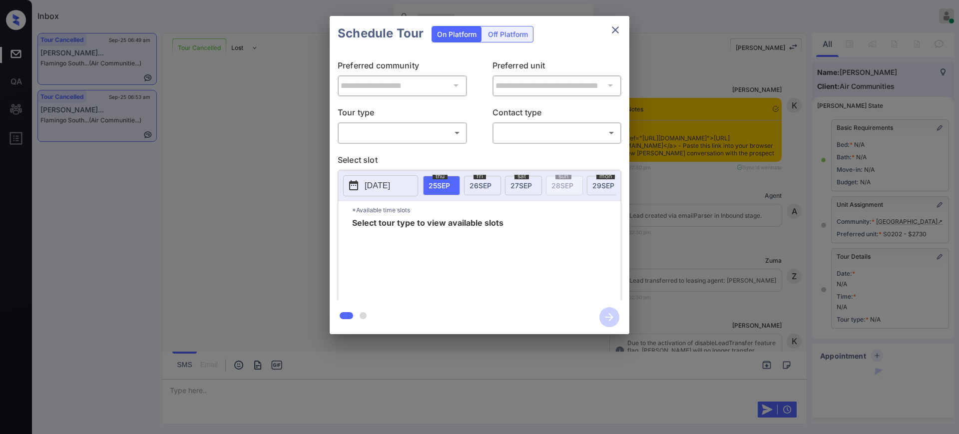
click at [386, 134] on body "Inbox [PERSON_NAME] Online Set yourself offline Set yourself on break Profile S…" at bounding box center [479, 217] width 959 height 434
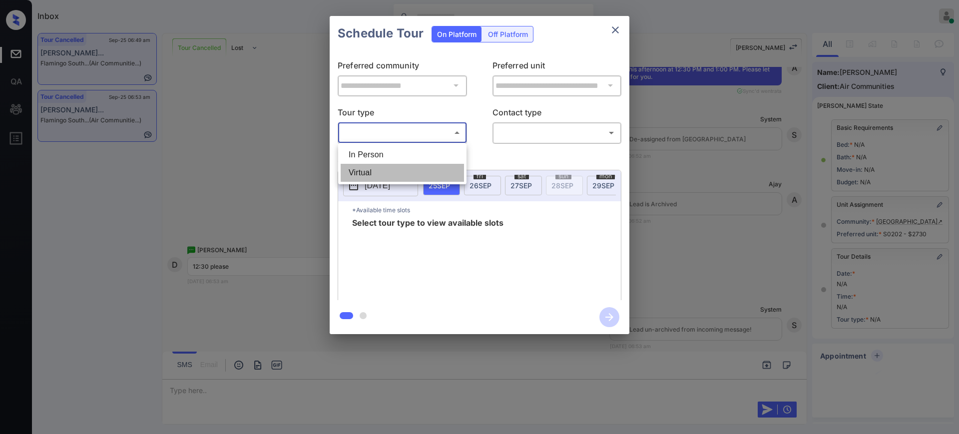
drag, startPoint x: 380, startPoint y: 165, endPoint x: 513, endPoint y: 131, distance: 137.2
click at [380, 166] on li "Virtual" at bounding box center [402, 173] width 123 height 18
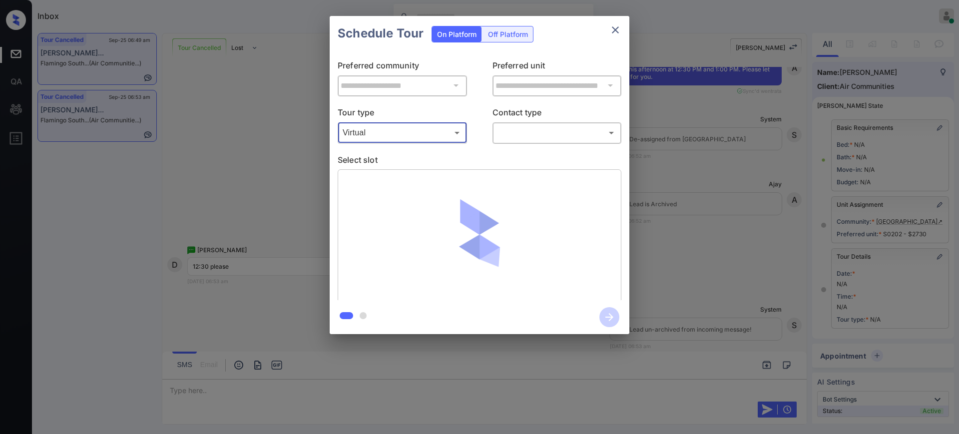
type input "*******"
click at [513, 131] on body "Inbox [PERSON_NAME] Online Set yourself offline Set yourself on break Profile S…" at bounding box center [479, 217] width 959 height 434
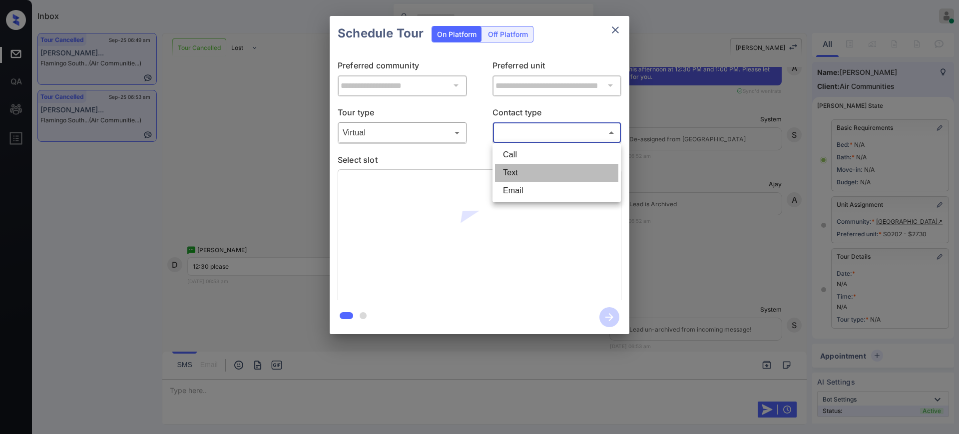
click at [521, 170] on li "Text" at bounding box center [556, 173] width 123 height 18
type input "****"
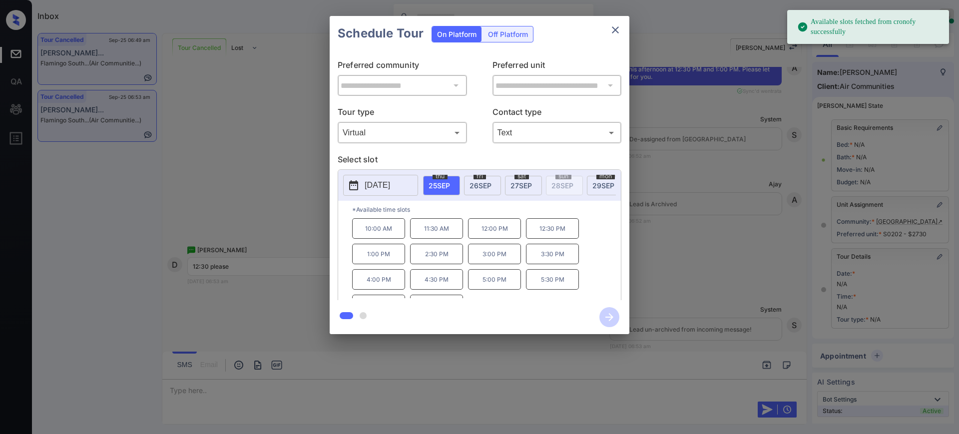
click at [441, 178] on span "thu" at bounding box center [440, 176] width 15 height 6
click at [567, 237] on p "12:30 PM" at bounding box center [552, 228] width 53 height 20
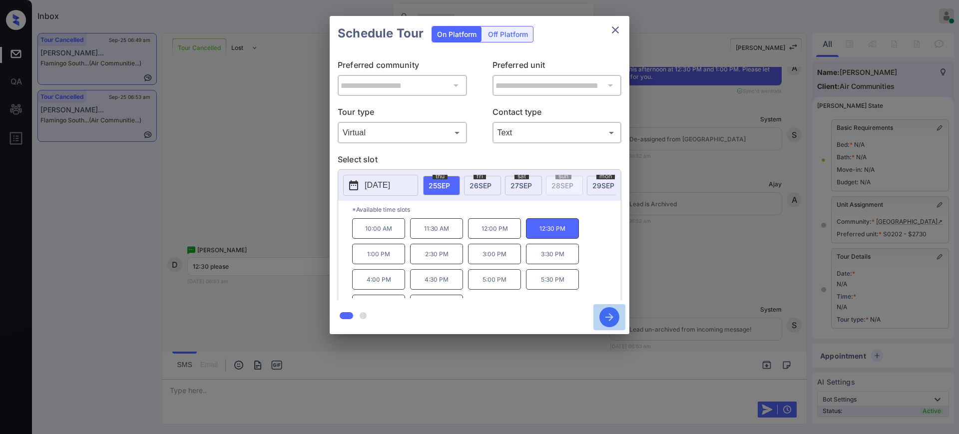
click at [607, 320] on icon "button" at bounding box center [610, 317] width 20 height 20
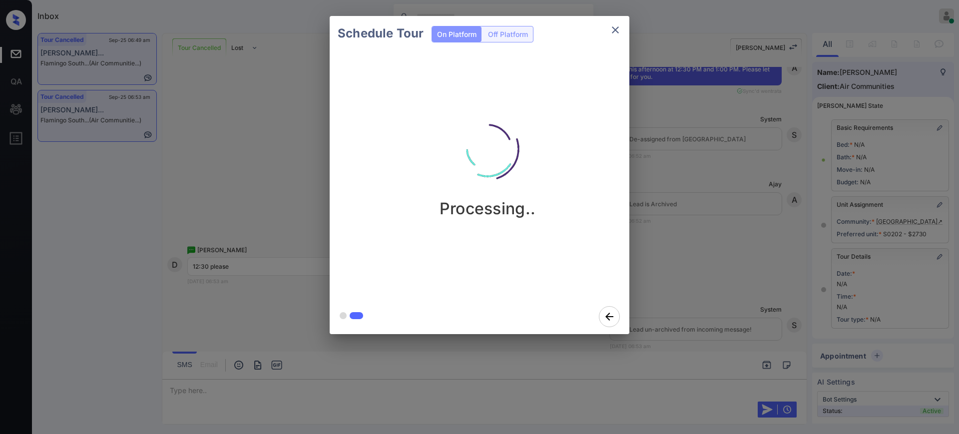
click at [691, 216] on div "Schedule Tour On Platform Off Platform Processing.." at bounding box center [479, 175] width 959 height 350
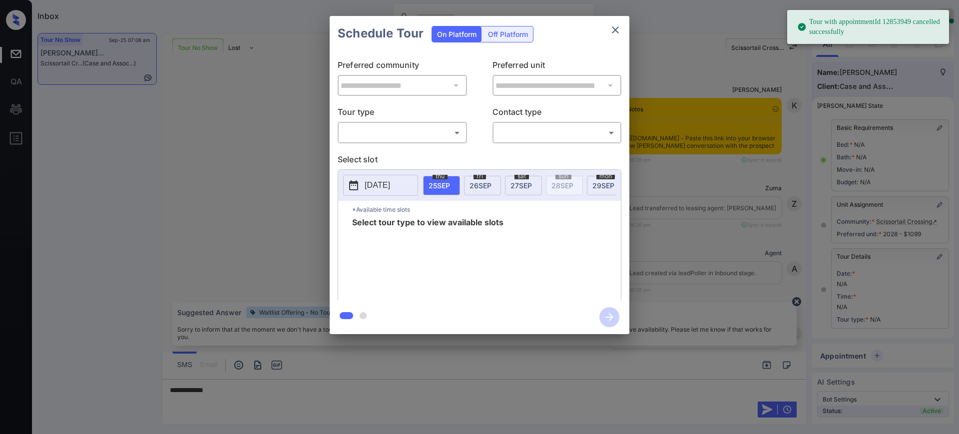
scroll to position [62, 0]
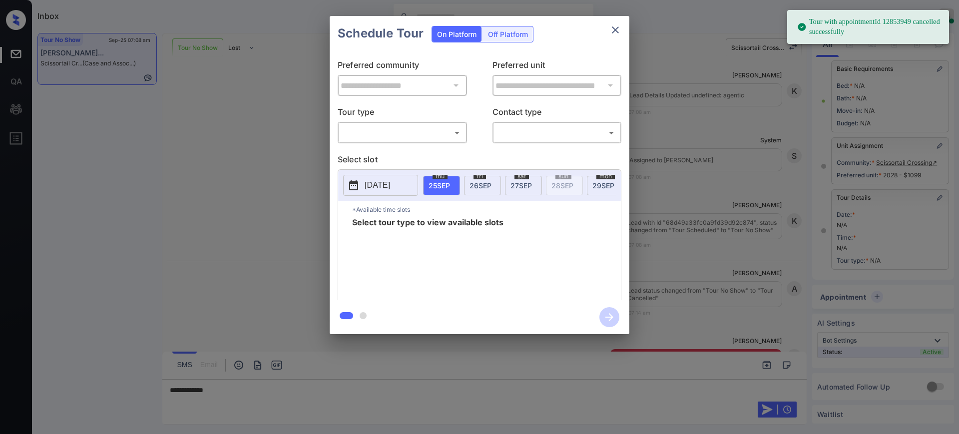
click at [374, 127] on body "Tour with appointmentId 12853949 cancelled successfully Inbox Ajay Kumar Online…" at bounding box center [479, 217] width 959 height 434
click at [393, 158] on li "In Person" at bounding box center [402, 155] width 123 height 18
type input "********"
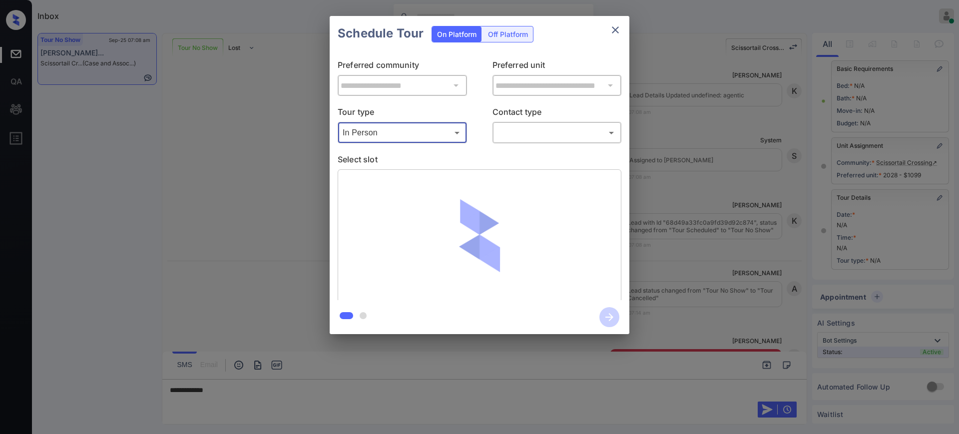
click at [528, 130] on body "Tour with appointmentId 12853949 cancelled successfully Inbox Ajay Kumar Online…" at bounding box center [479, 217] width 959 height 434
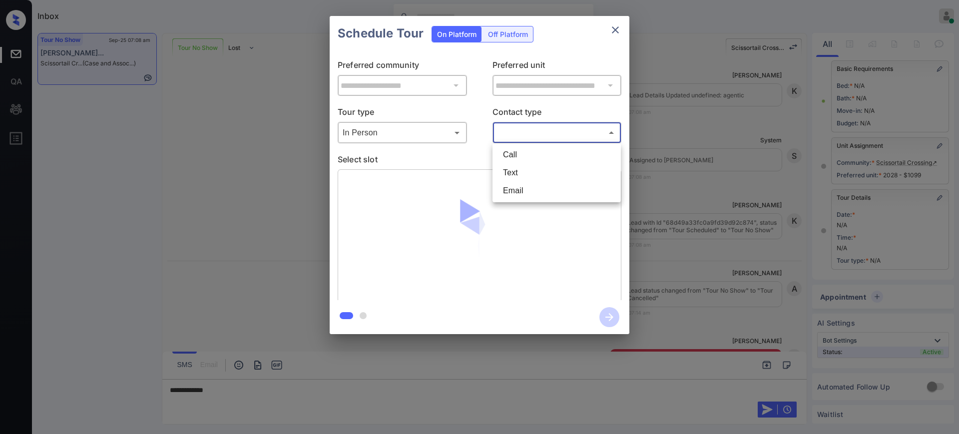
click at [525, 169] on li "Text" at bounding box center [556, 173] width 123 height 18
type input "****"
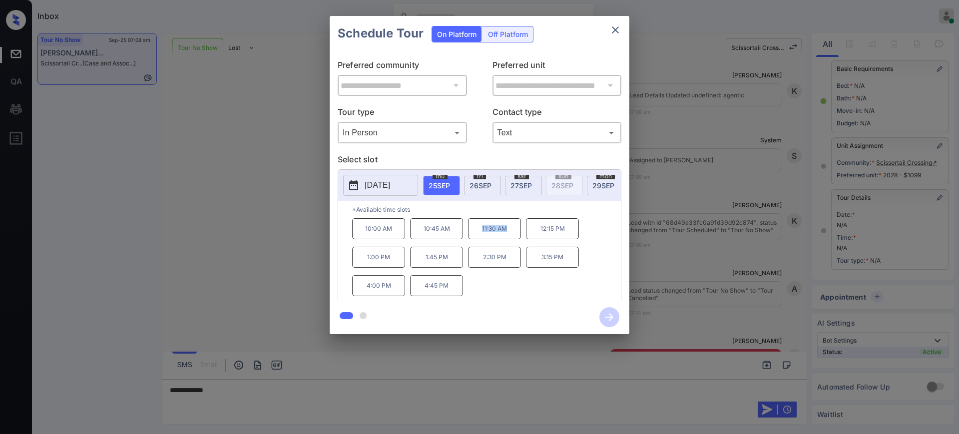
drag, startPoint x: 475, startPoint y: 236, endPoint x: 512, endPoint y: 242, distance: 37.5
click at [512, 239] on p "11:30 AM" at bounding box center [494, 228] width 53 height 21
copy p "11:30 AM"
click at [614, 27] on icon "close" at bounding box center [615, 29] width 7 height 7
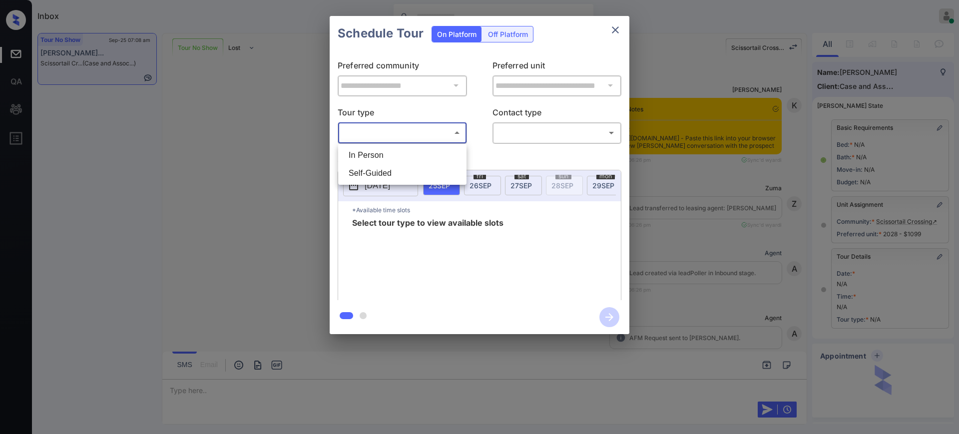
click at [398, 151] on li "In Person" at bounding box center [402, 155] width 123 height 18
type input "********"
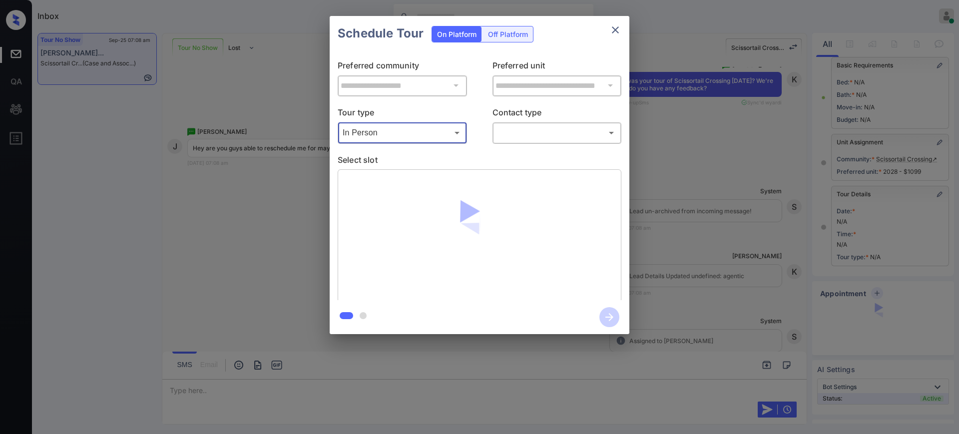
click at [516, 127] on body "Inbox Ajay Kumar Online Set yourself offline Set yourself on break Profile Swit…" at bounding box center [479, 217] width 959 height 434
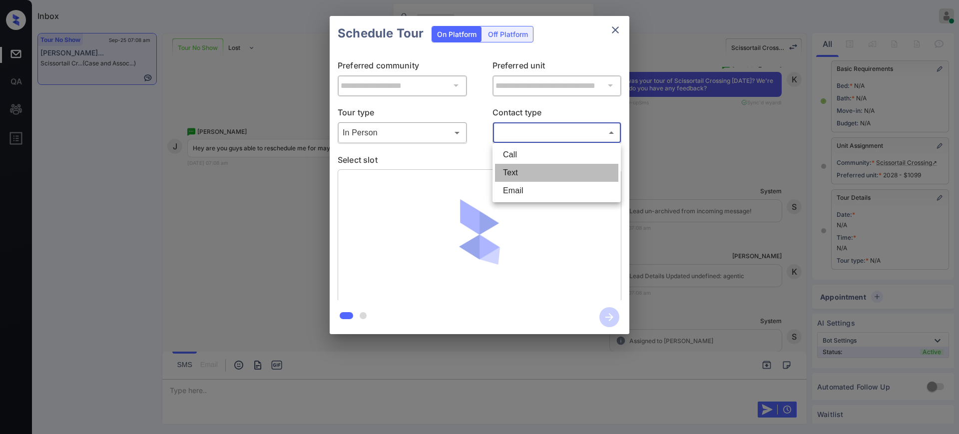
click at [511, 169] on li "Text" at bounding box center [556, 173] width 123 height 18
type input "****"
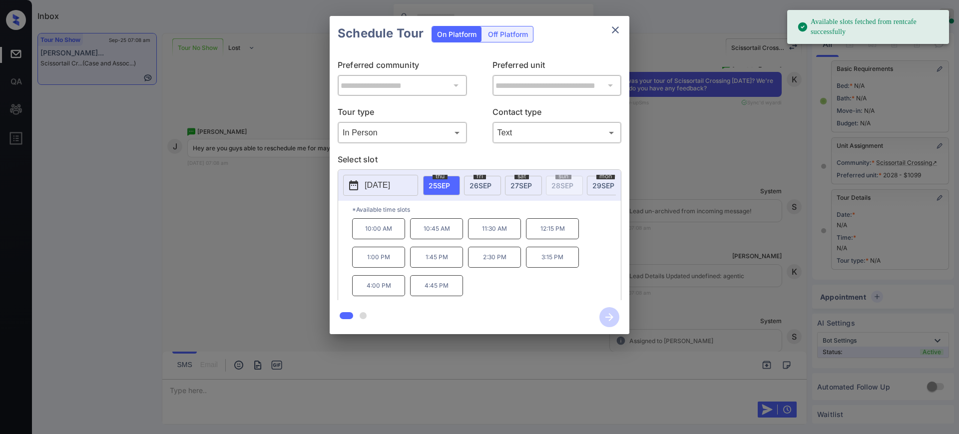
click at [443, 185] on span "25 SEP" at bounding box center [439, 185] width 21 height 8
click at [492, 233] on p "11:30 AM" at bounding box center [494, 228] width 53 height 21
drag, startPoint x: 618, startPoint y: 317, endPoint x: 651, endPoint y: 304, distance: 35.4
click at [618, 318] on icon "button" at bounding box center [610, 317] width 20 height 20
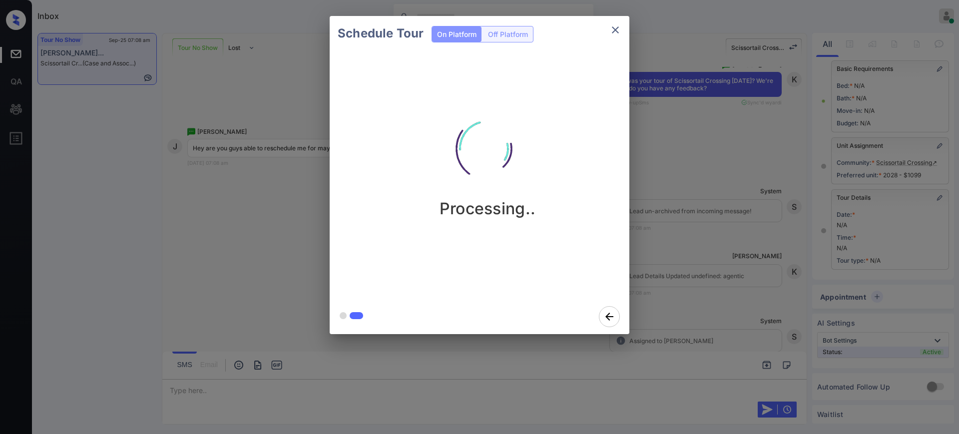
click at [660, 283] on div "Schedule Tour On Platform Off Platform Processing.." at bounding box center [479, 175] width 959 height 350
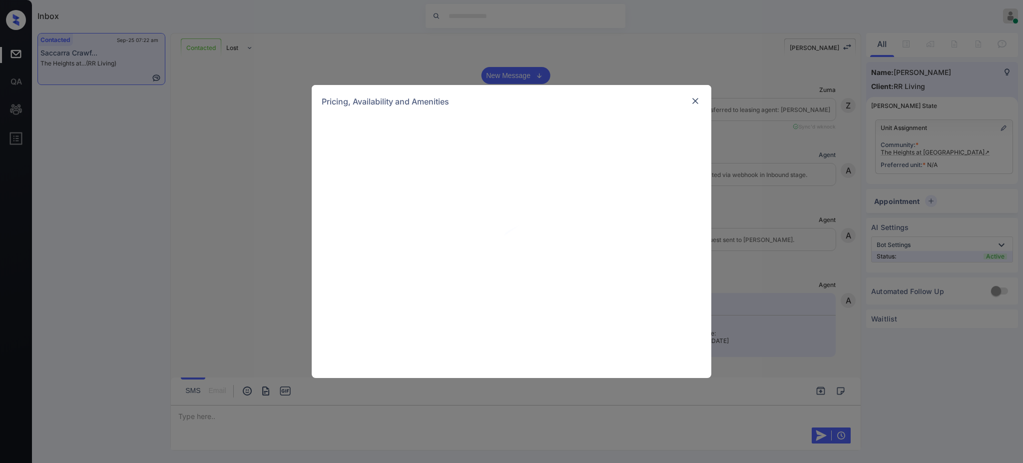
scroll to position [581, 0]
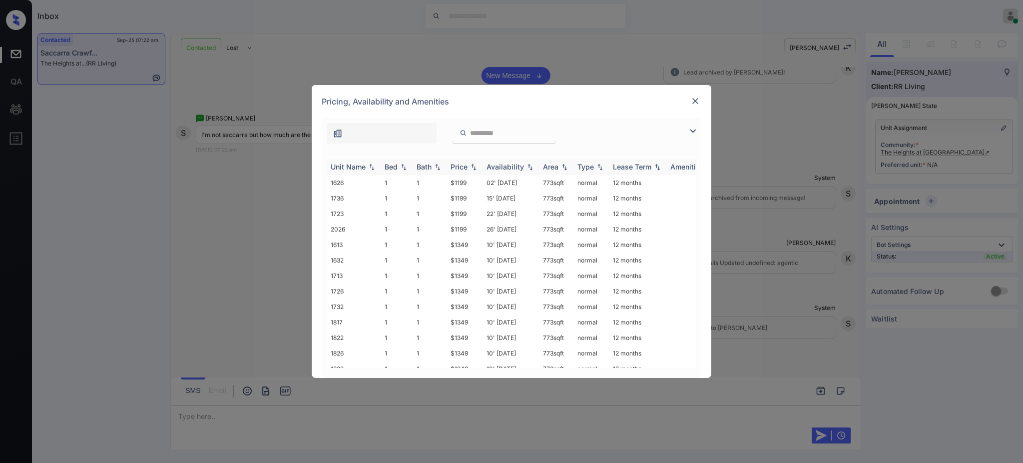
click at [387, 170] on div "Bed" at bounding box center [391, 166] width 13 height 8
drag, startPoint x: 438, startPoint y: 230, endPoint x: 504, endPoint y: 231, distance: 66.0
click at [480, 228] on tr "1918 2 1 $1379 10' [DATE] 906 sqft normal 12 months" at bounding box center [588, 228] width 522 height 15
copy tr "$1379"
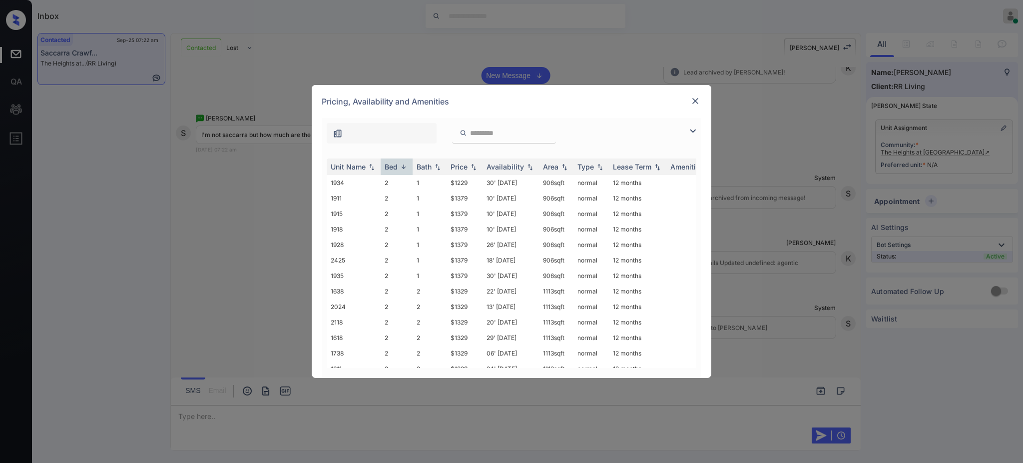
click at [685, 101] on div "Pricing, Availability and Amenities" at bounding box center [512, 101] width 400 height 33
click at [697, 100] on img at bounding box center [695, 101] width 10 height 10
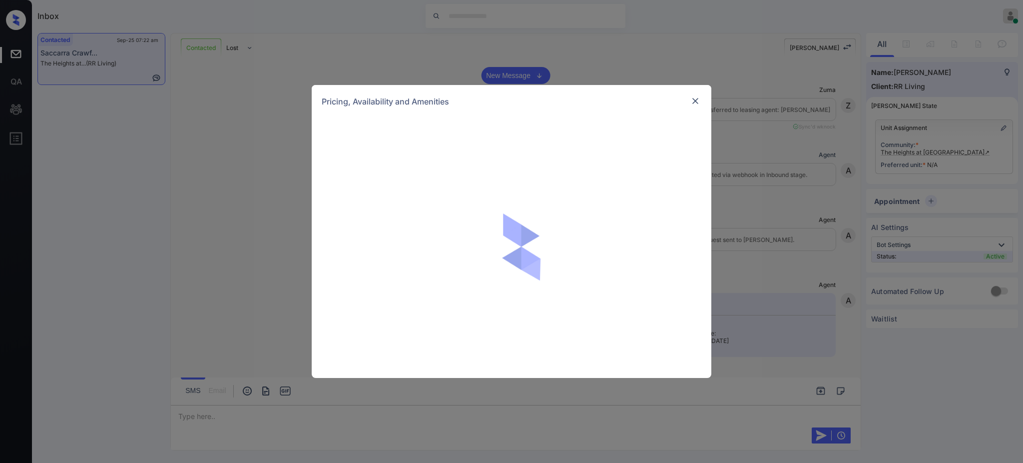
scroll to position [581, 0]
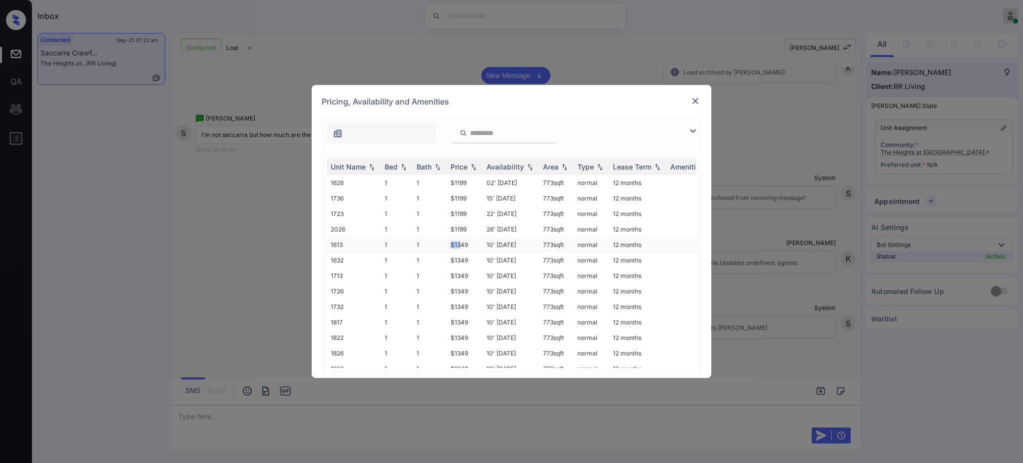
drag, startPoint x: 447, startPoint y: 247, endPoint x: 462, endPoint y: 247, distance: 15.5
click at [462, 247] on td "$1349" at bounding box center [465, 244] width 36 height 15
drag, startPoint x: 449, startPoint y: 228, endPoint x: 480, endPoint y: 226, distance: 30.5
click at [480, 226] on td "$1199" at bounding box center [465, 228] width 36 height 15
drag, startPoint x: 443, startPoint y: 182, endPoint x: 474, endPoint y: 182, distance: 31.0
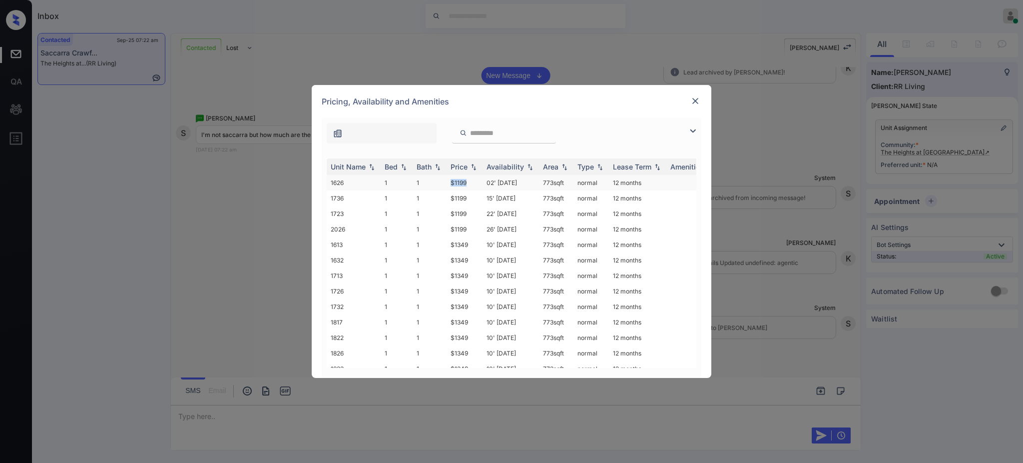
click at [474, 182] on tr "1626 1 1 $1199 02' Sep 25 773 sqft normal 12 months" at bounding box center [588, 182] width 522 height 15
copy tr "$1199"
click at [692, 103] on img at bounding box center [695, 101] width 10 height 10
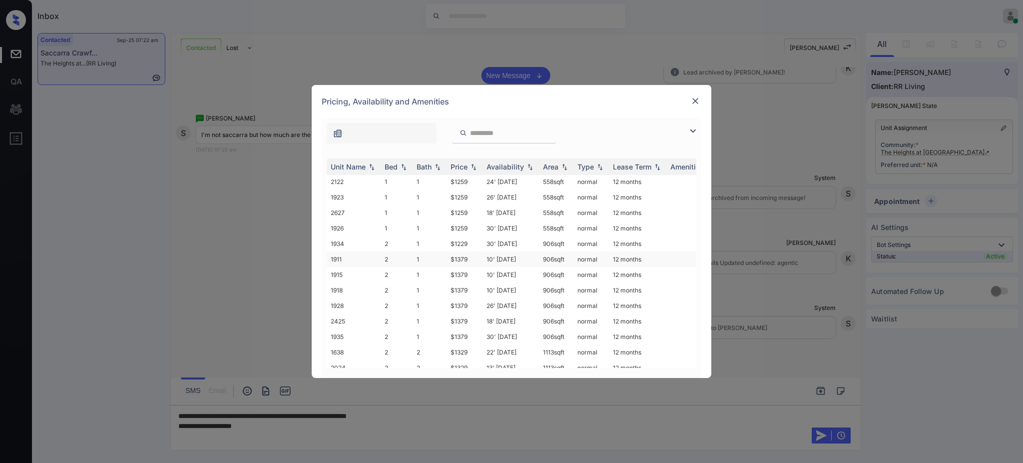
scroll to position [850, 0]
drag, startPoint x: 449, startPoint y: 306, endPoint x: 473, endPoint y: 305, distance: 24.0
click at [470, 304] on td "$1379" at bounding box center [465, 308] width 36 height 15
copy td "$1379"
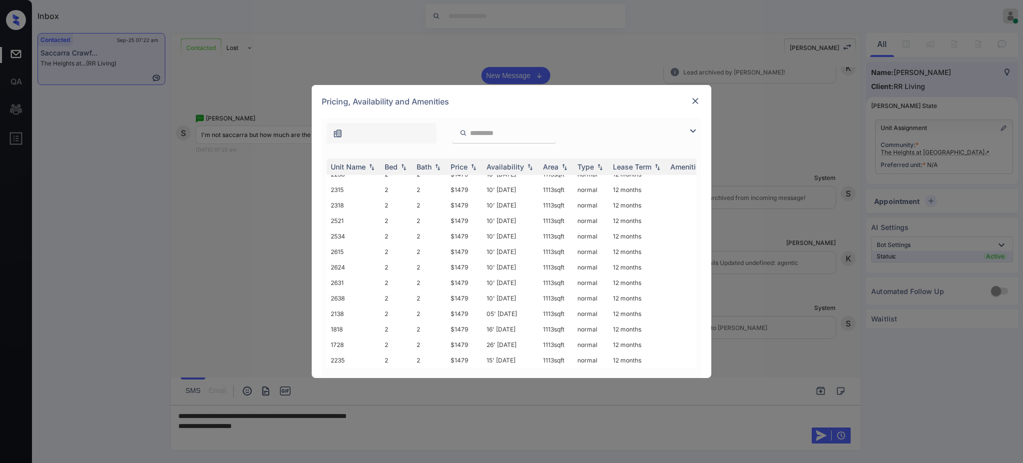
click at [694, 99] on img at bounding box center [695, 101] width 10 height 10
